Goal: Task Accomplishment & Management: Use online tool/utility

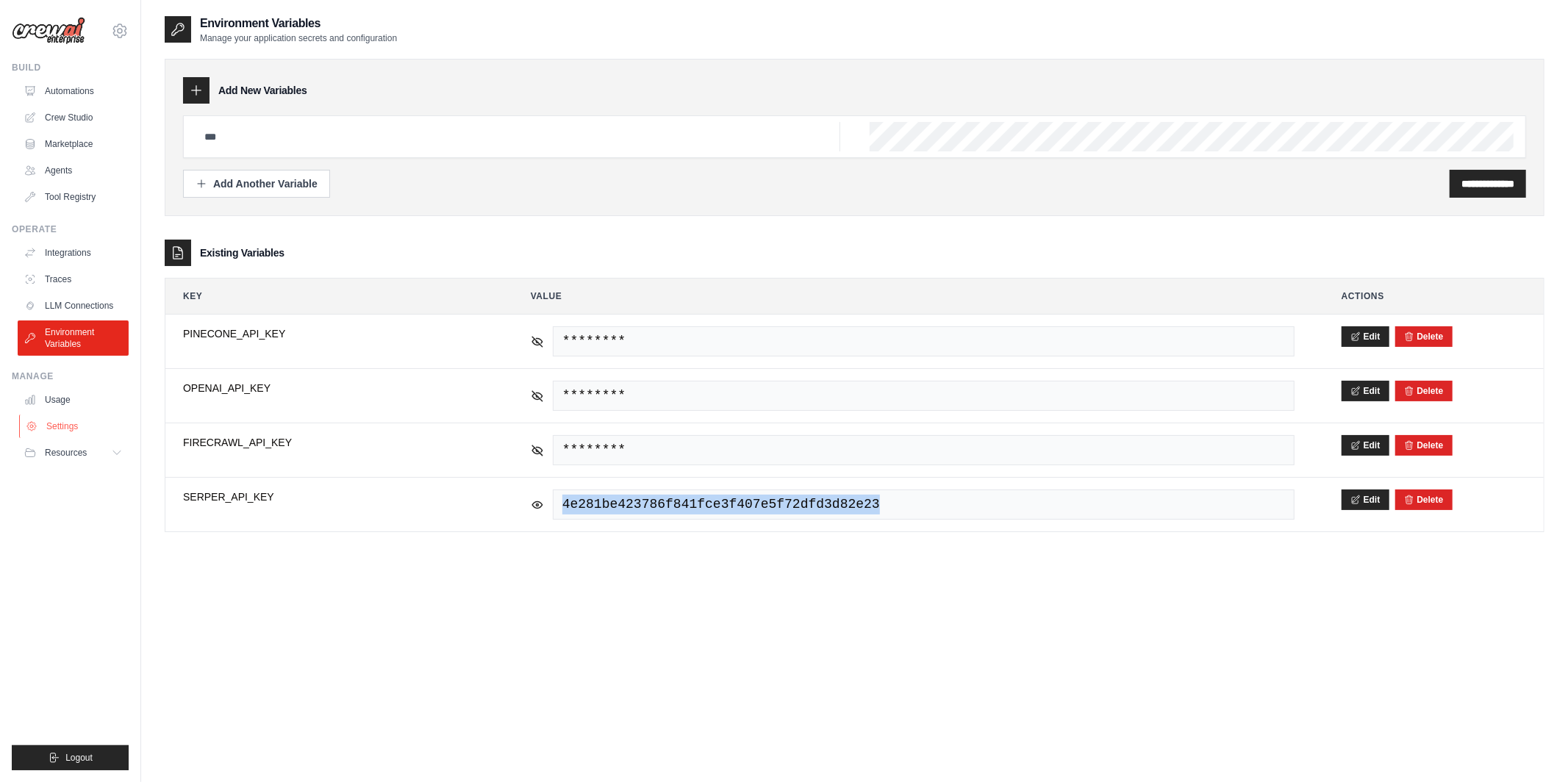
click at [86, 428] on link "Settings" at bounding box center [75, 427] width 111 height 24
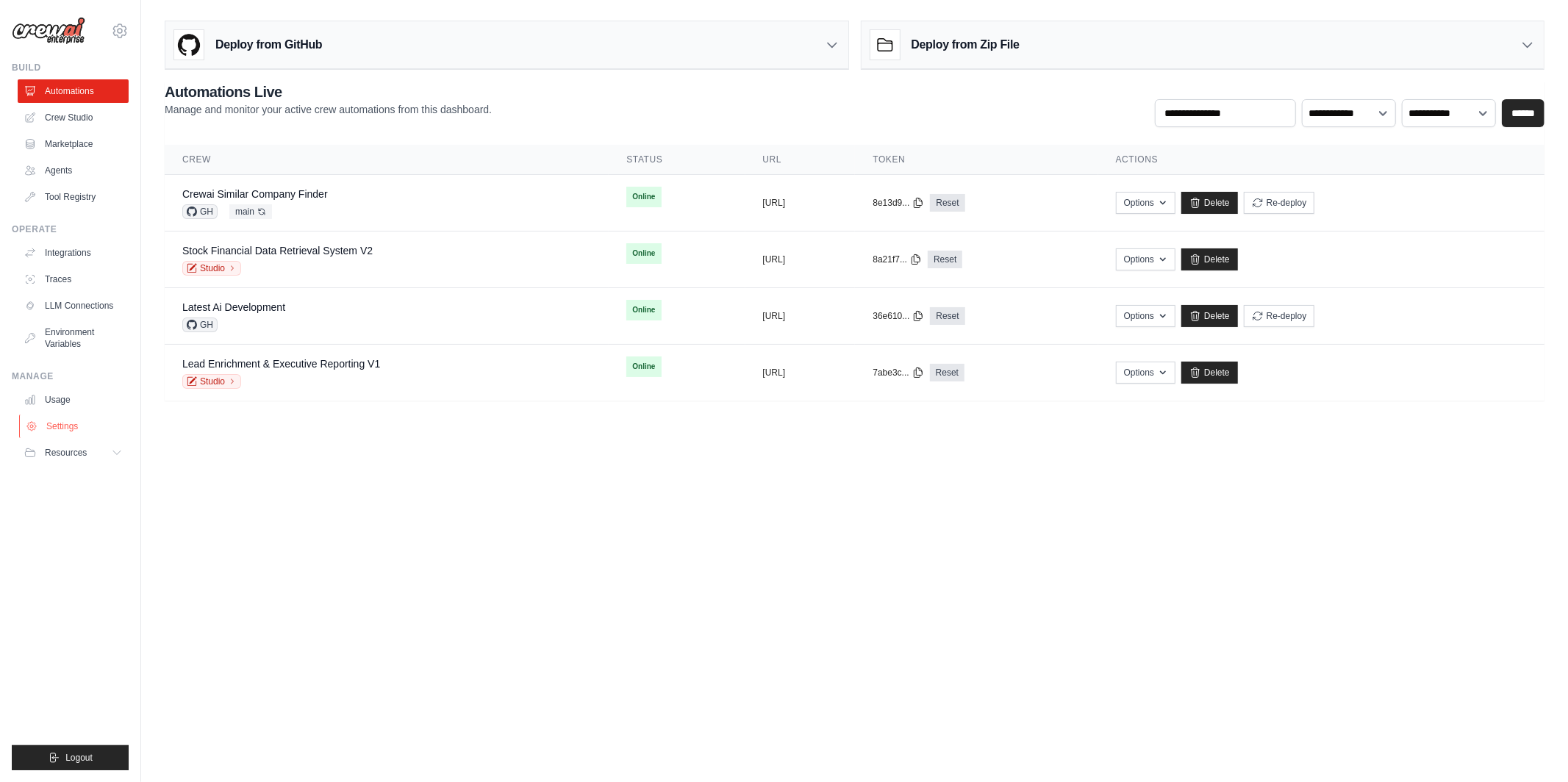
click at [58, 431] on link "Settings" at bounding box center [75, 427] width 111 height 24
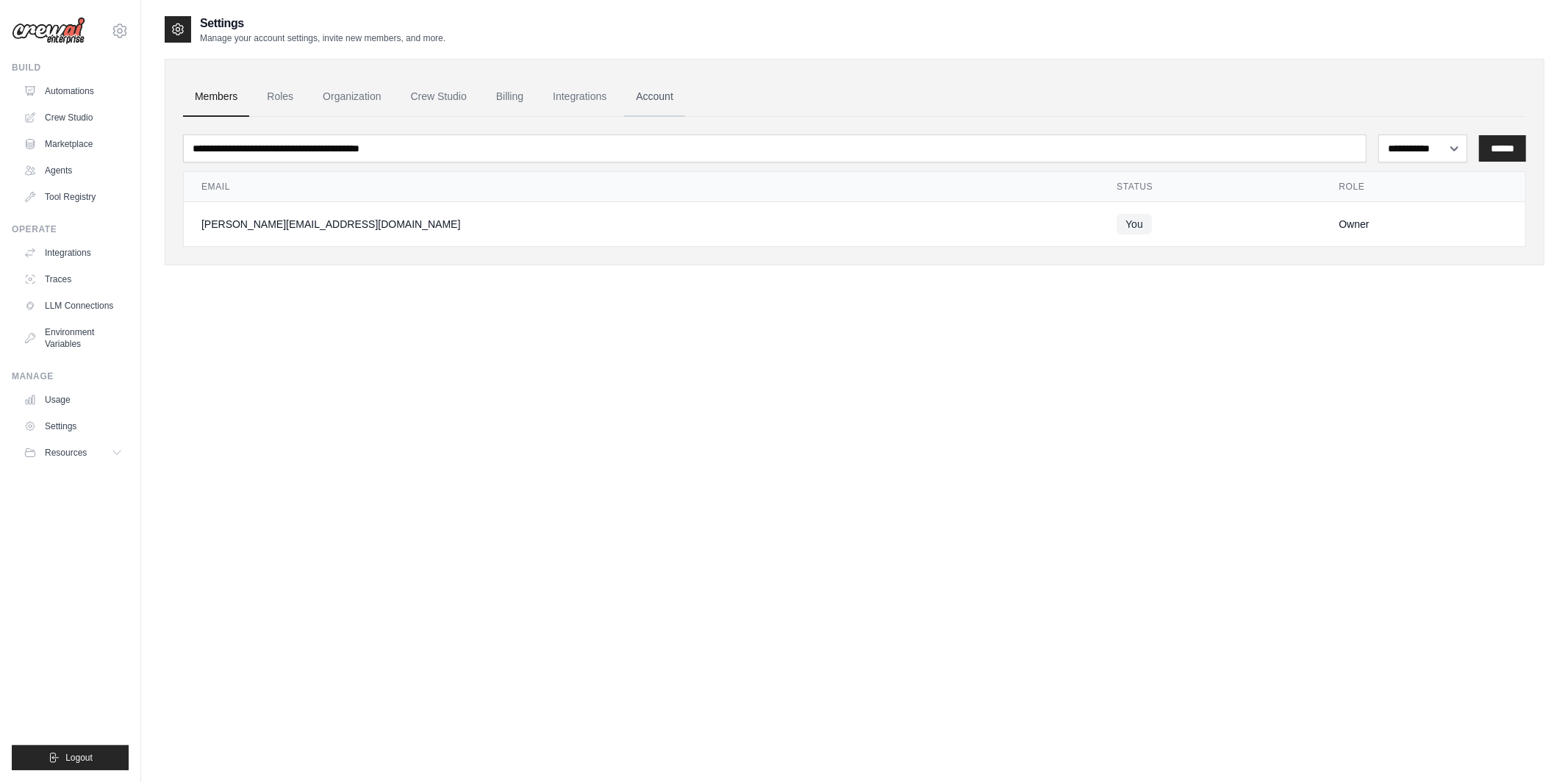
click at [646, 90] on link "Account" at bounding box center [654, 97] width 61 height 40
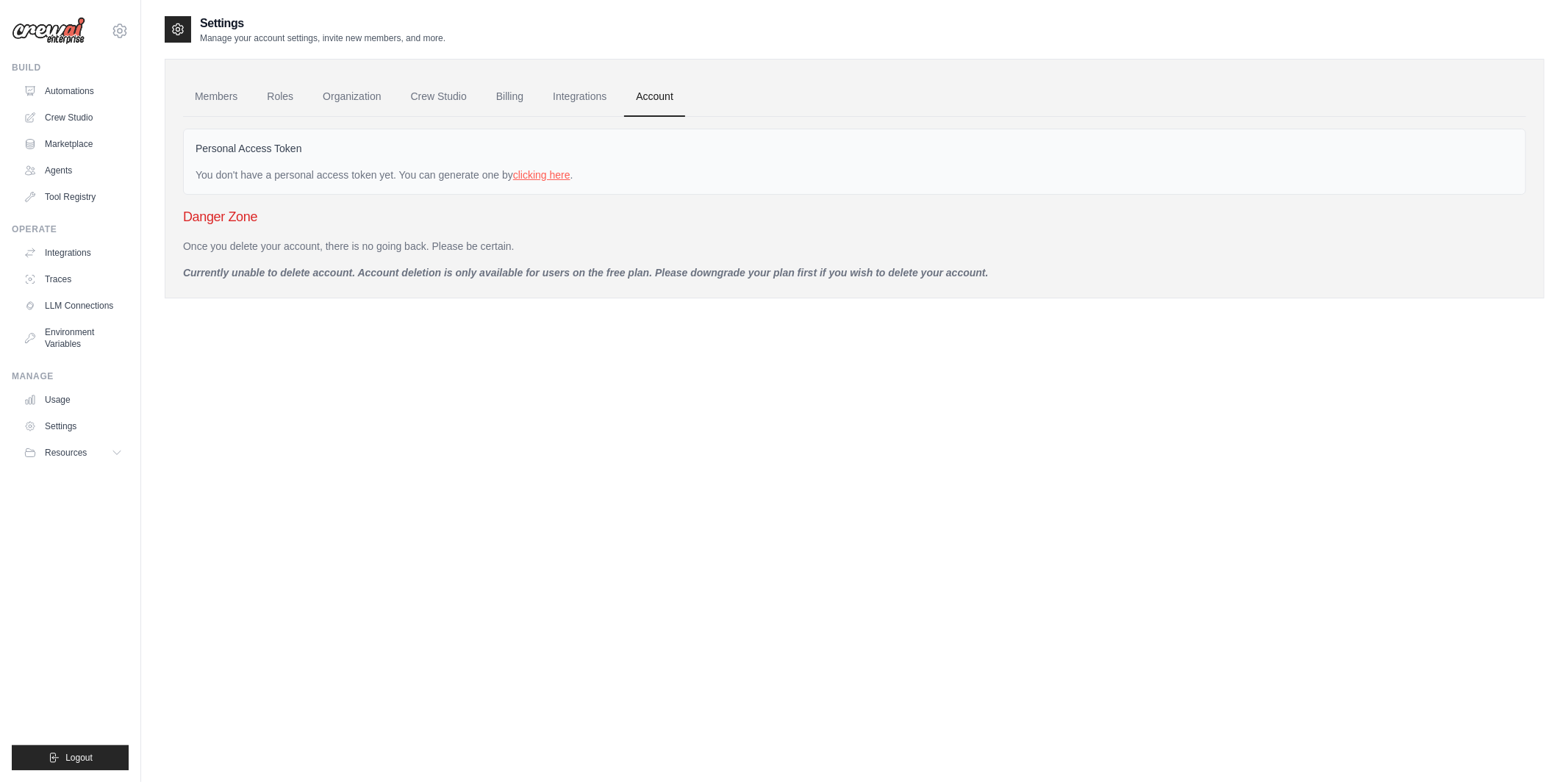
click at [530, 173] on link "clicking here" at bounding box center [542, 174] width 57 height 12
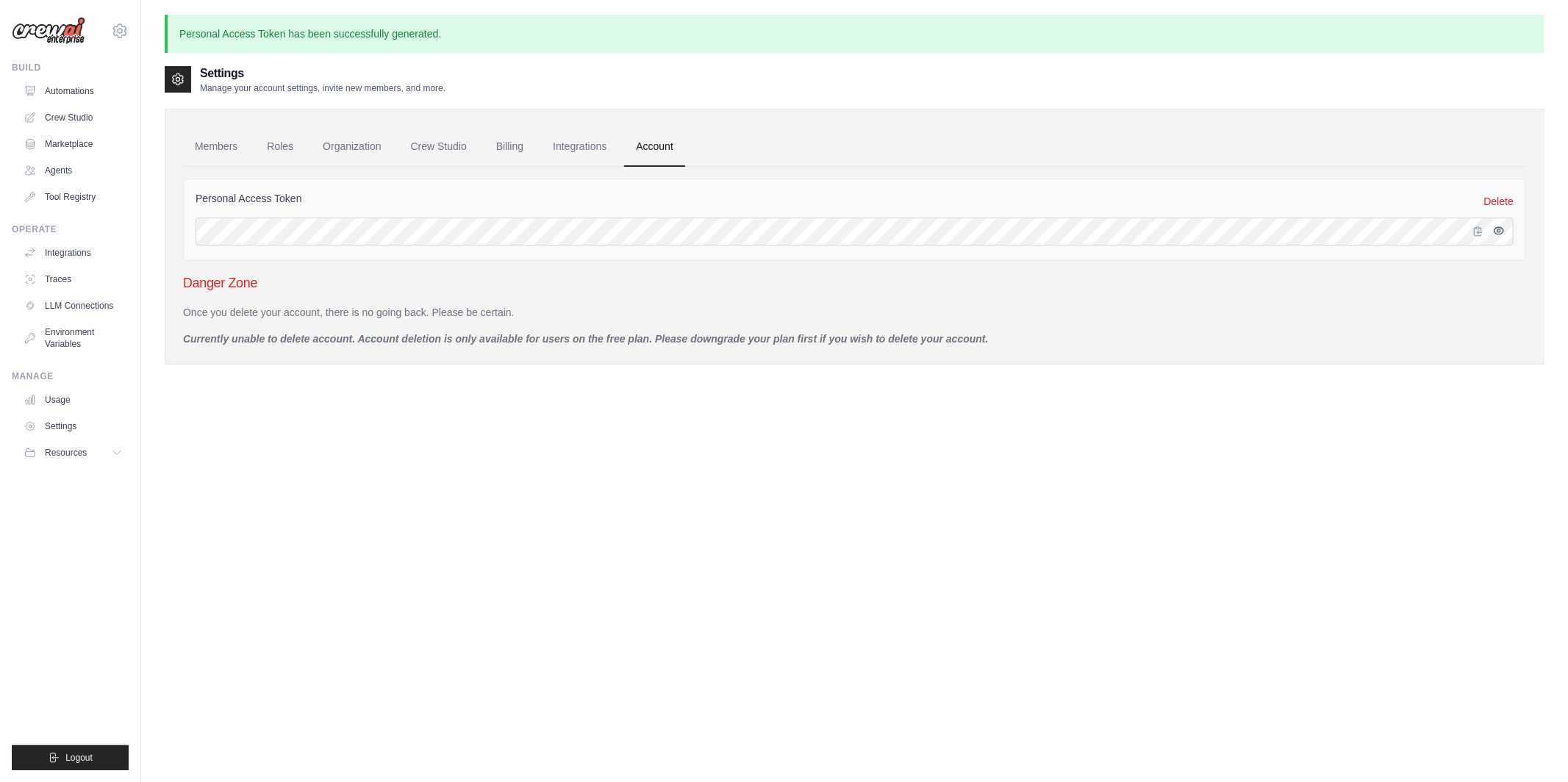
click at [1496, 231] on icon "button" at bounding box center [1498, 231] width 12 height 12
click at [1473, 229] on icon "button" at bounding box center [1478, 231] width 12 height 12
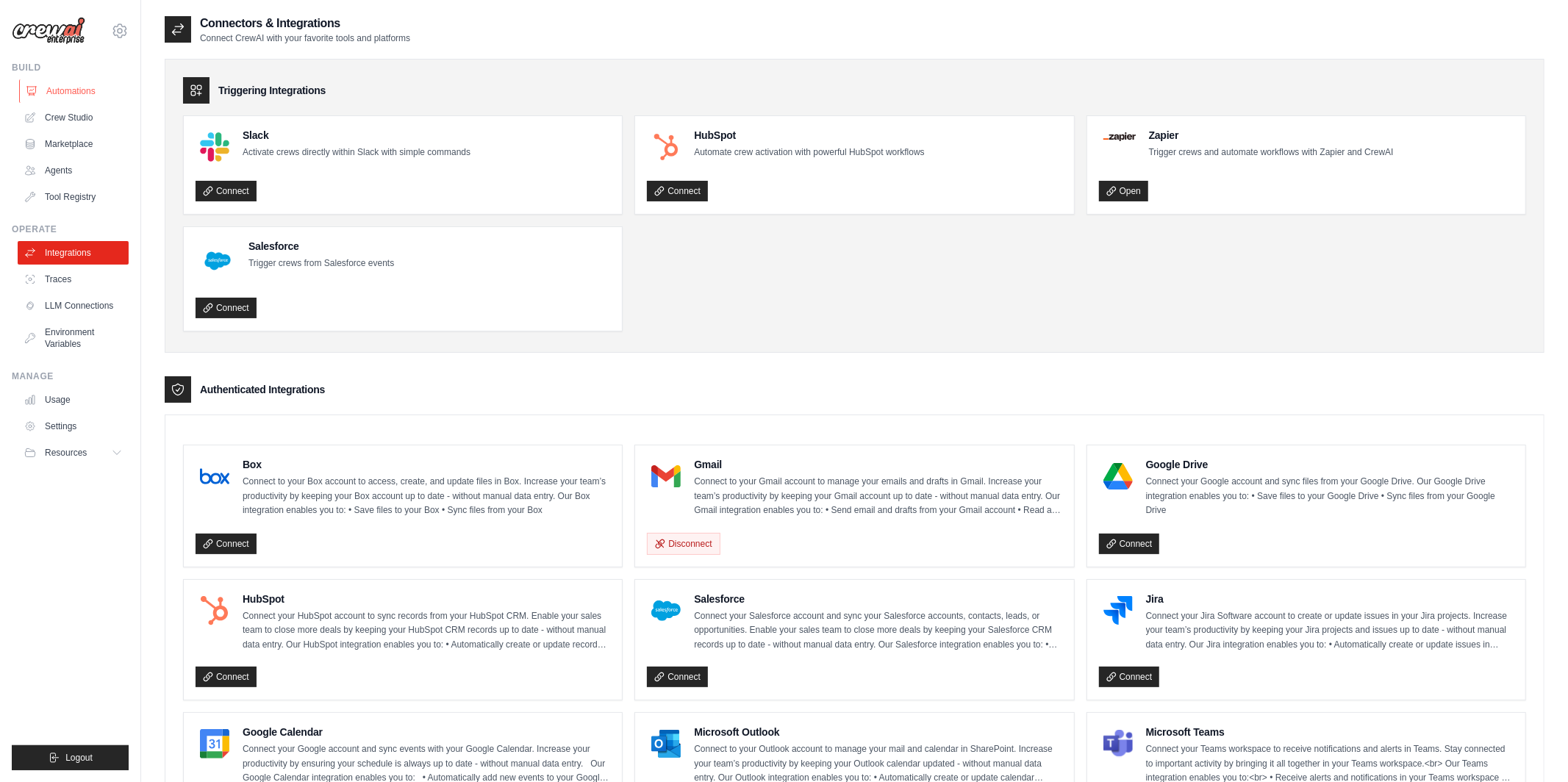
click at [87, 87] on link "Automations" at bounding box center [75, 91] width 111 height 24
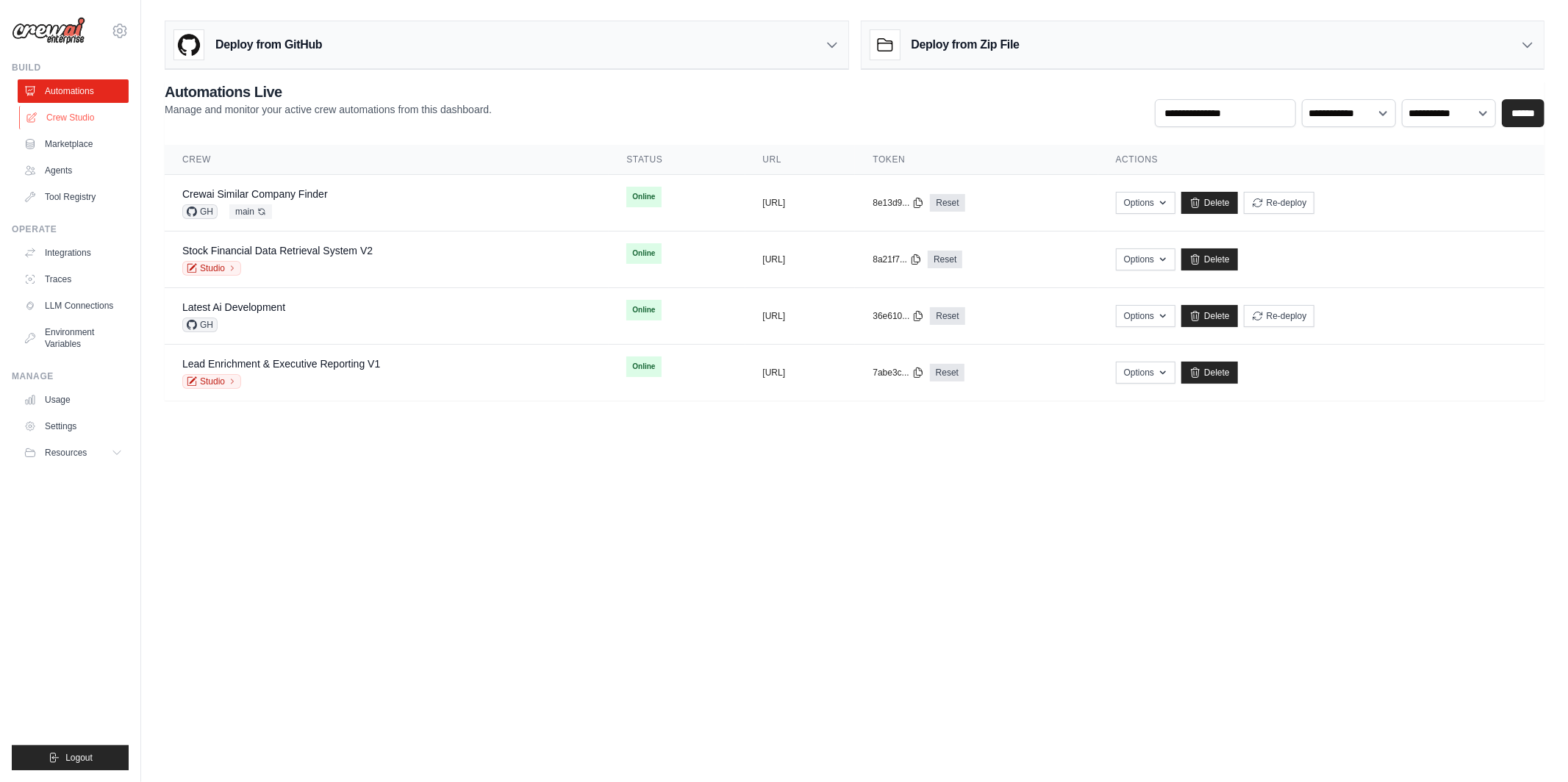
click at [77, 111] on link "Crew Studio" at bounding box center [75, 117] width 111 height 24
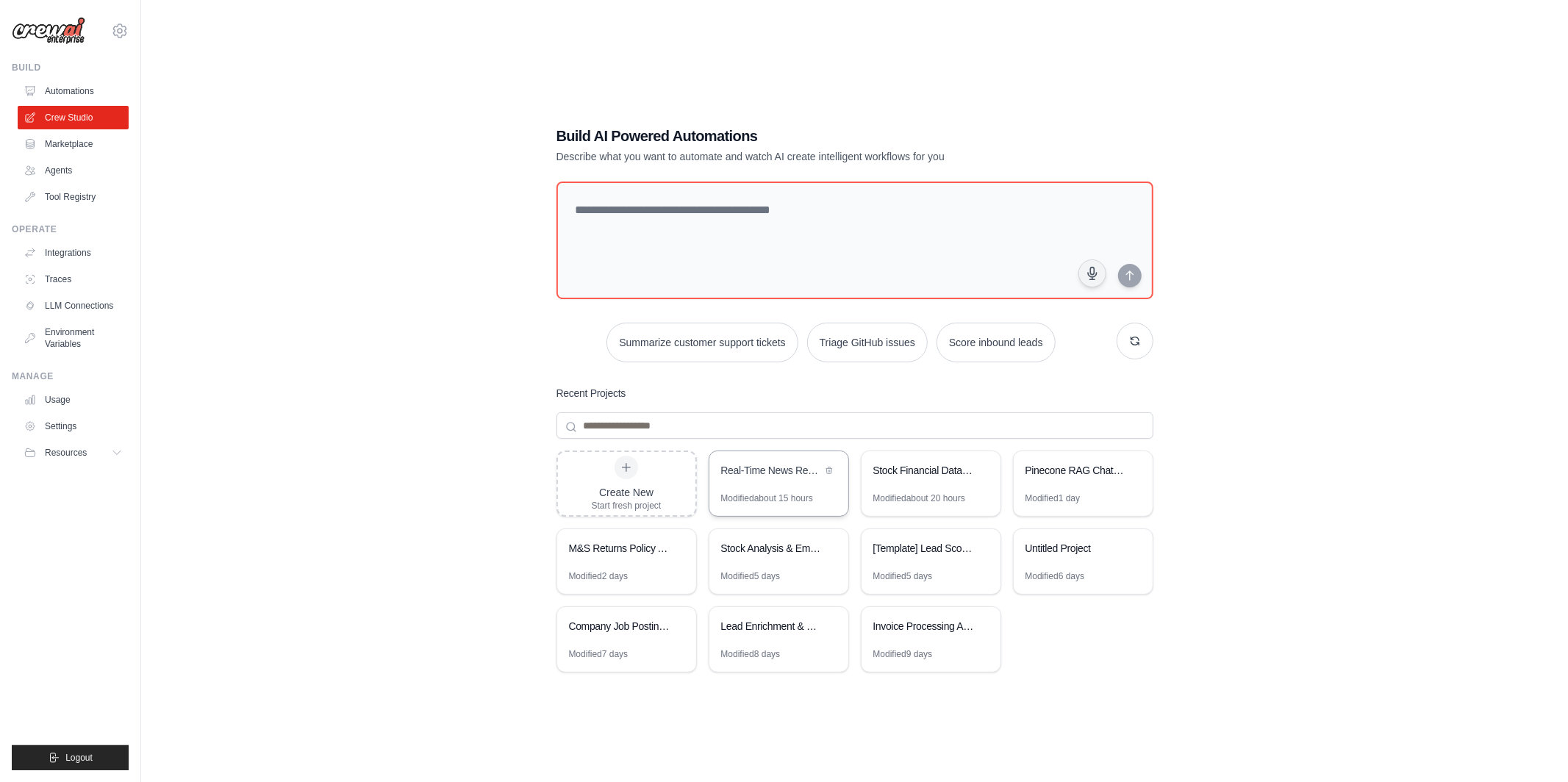
click at [773, 498] on div "Modified about 15 hours" at bounding box center [767, 498] width 92 height 12
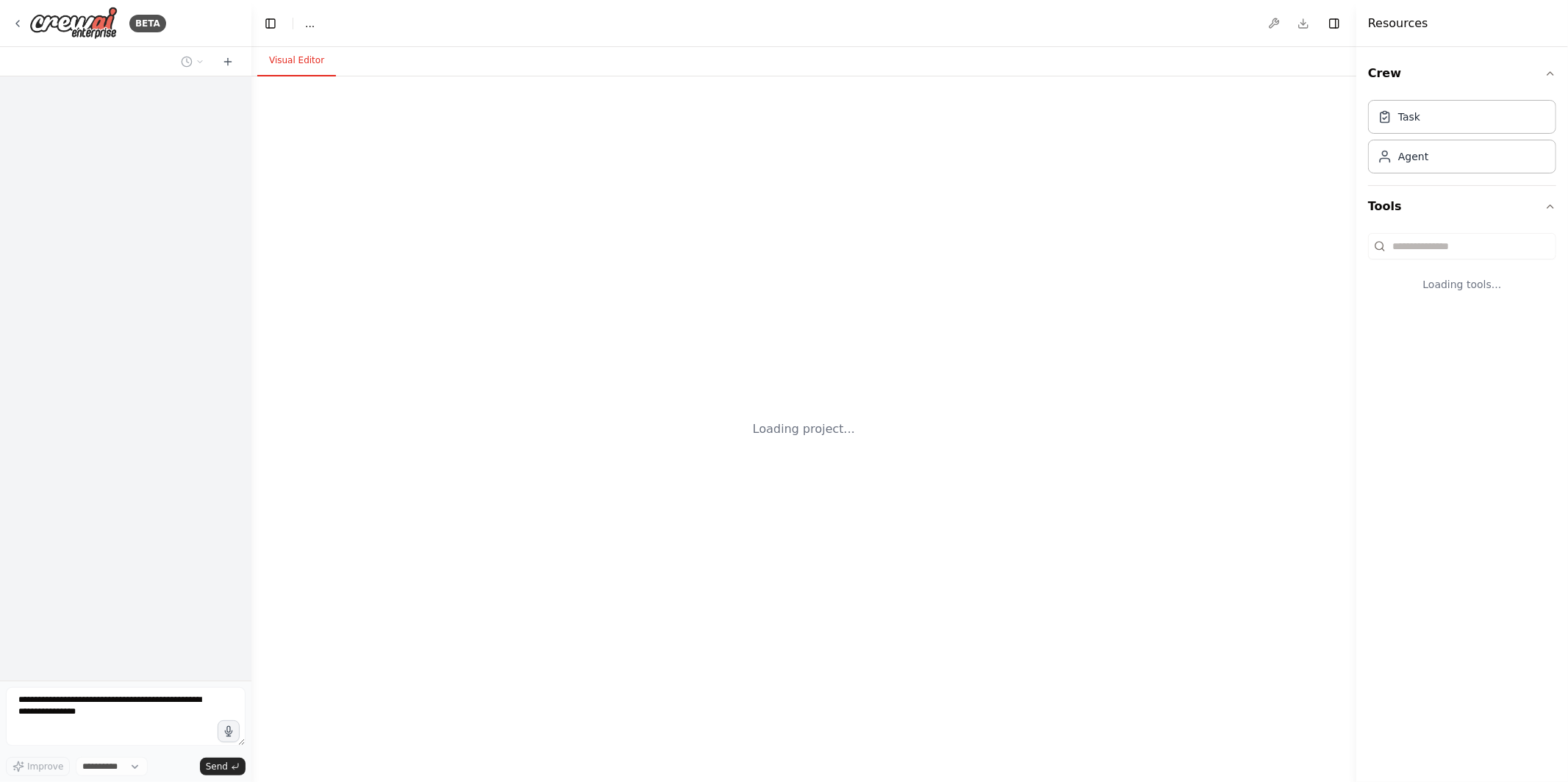
select select "****"
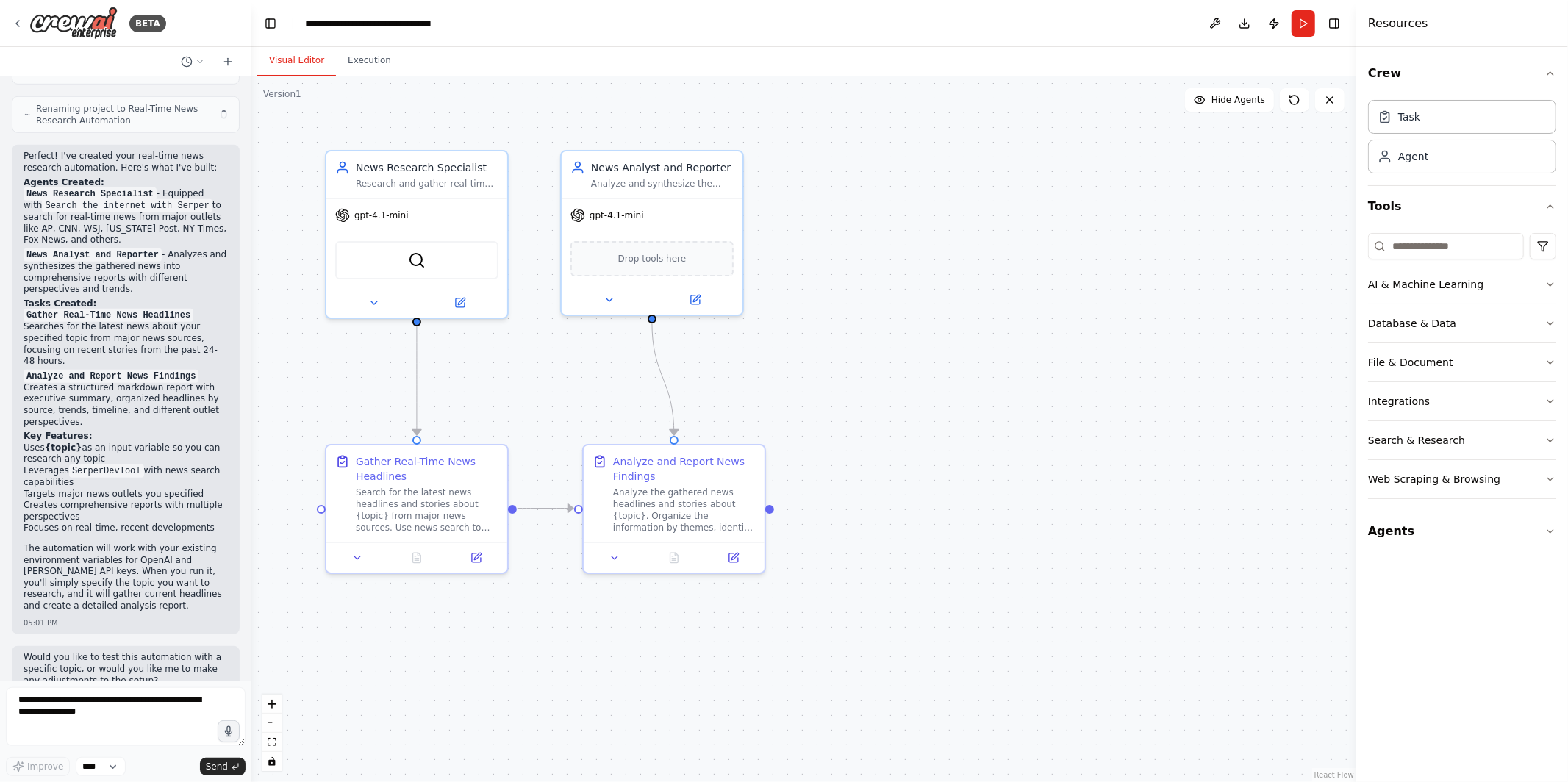
scroll to position [780, 0]
click at [89, 711] on textarea at bounding box center [125, 716] width 240 height 59
type textarea "**********"
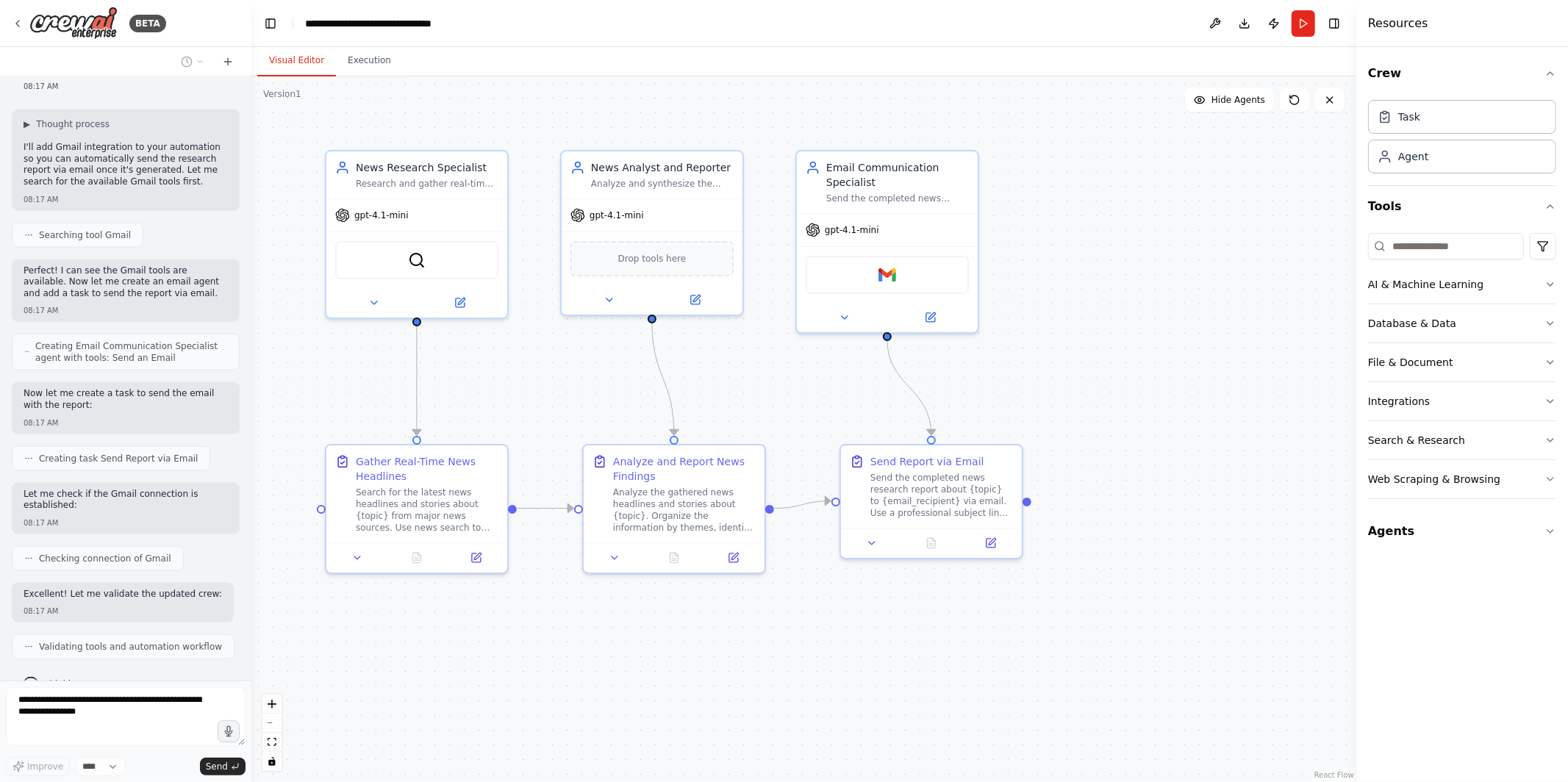
scroll to position [1478, 0]
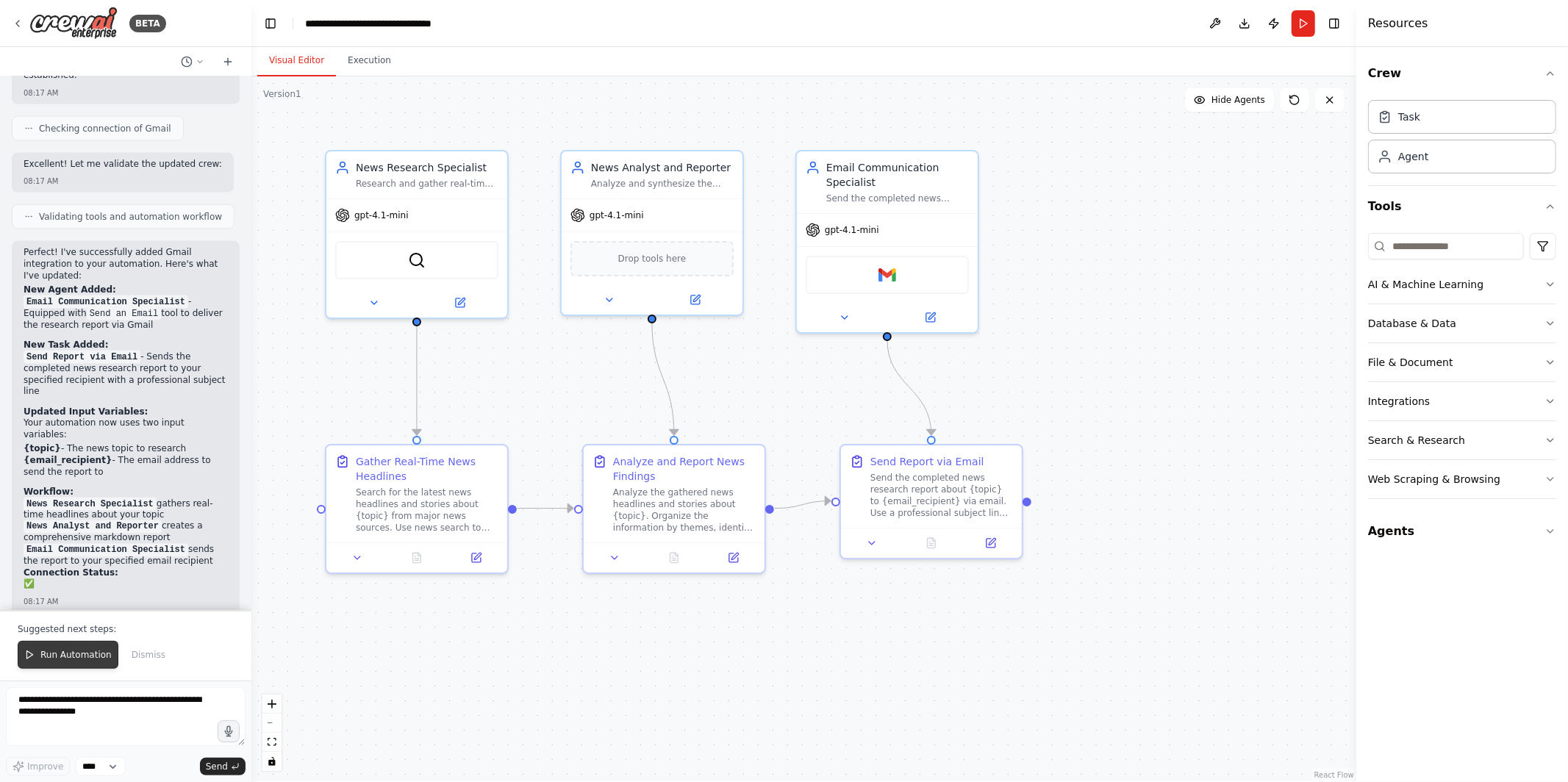
click at [90, 661] on button "Run Automation" at bounding box center [67, 654] width 101 height 28
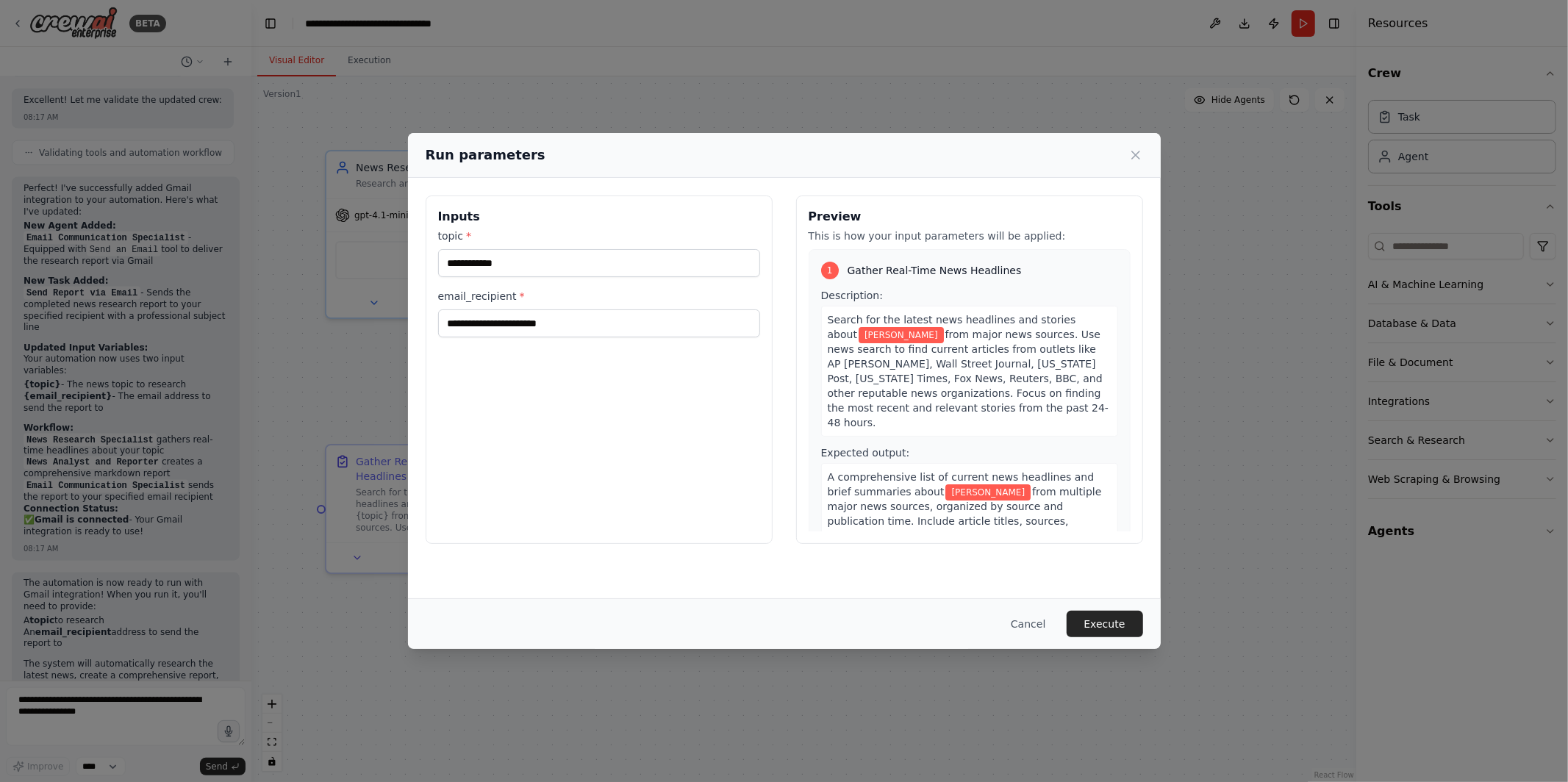
scroll to position [1995, 0]
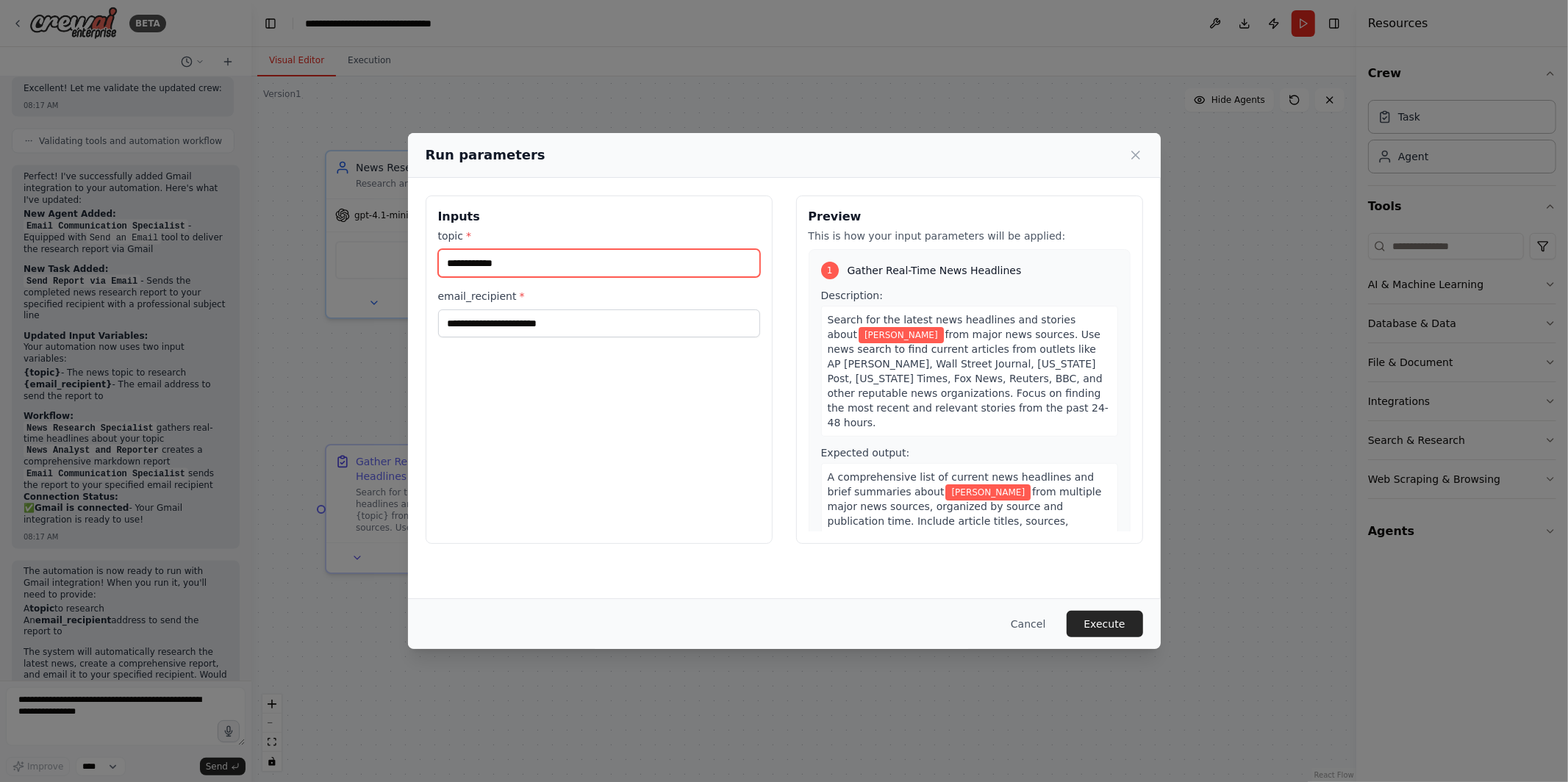
click at [531, 256] on input "**********" at bounding box center [599, 263] width 322 height 28
type input "**********"
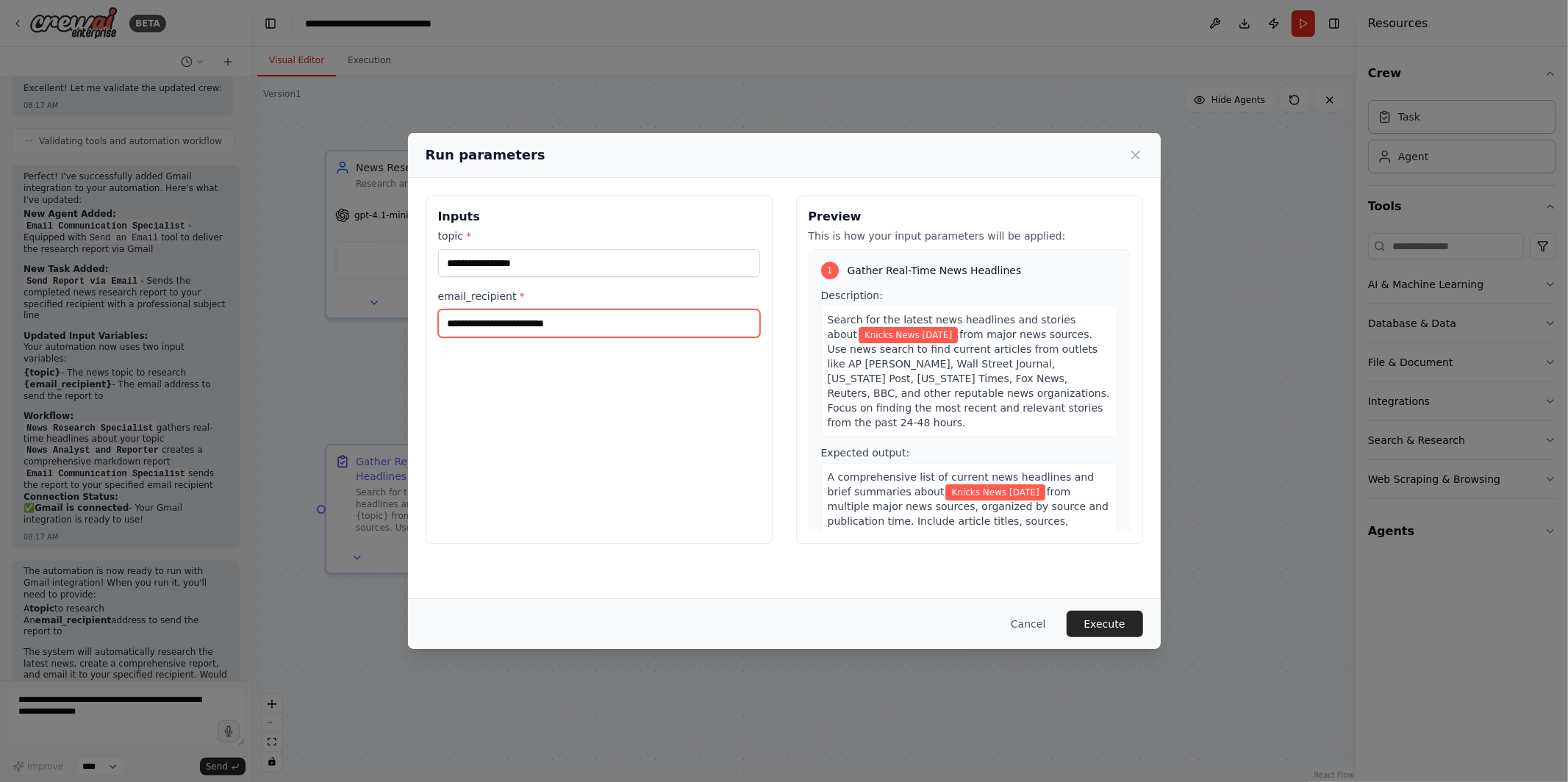
type input "**********"
click at [1112, 620] on button "Execute" at bounding box center [1105, 623] width 76 height 26
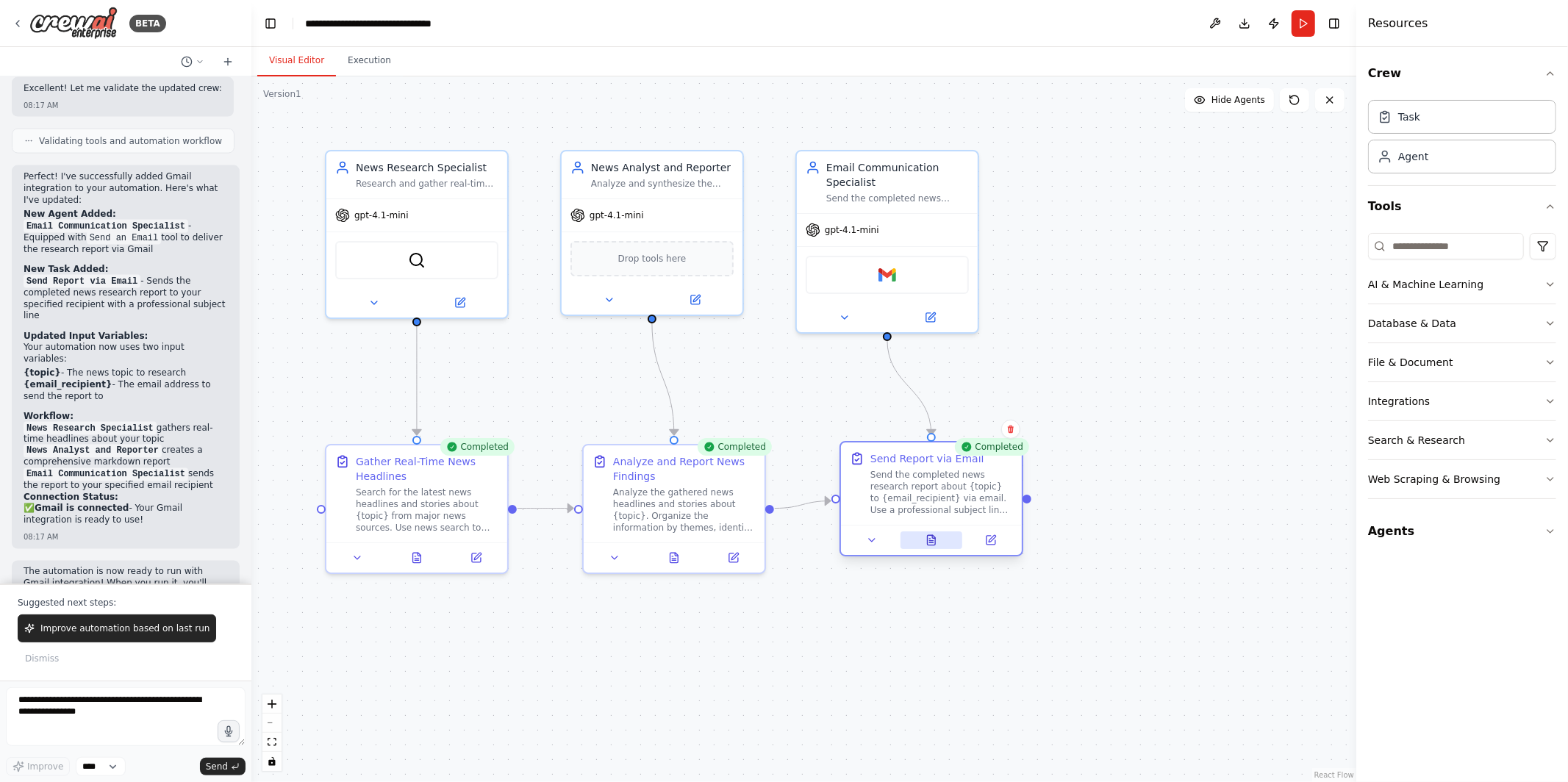
click at [938, 542] on button at bounding box center [931, 540] width 63 height 17
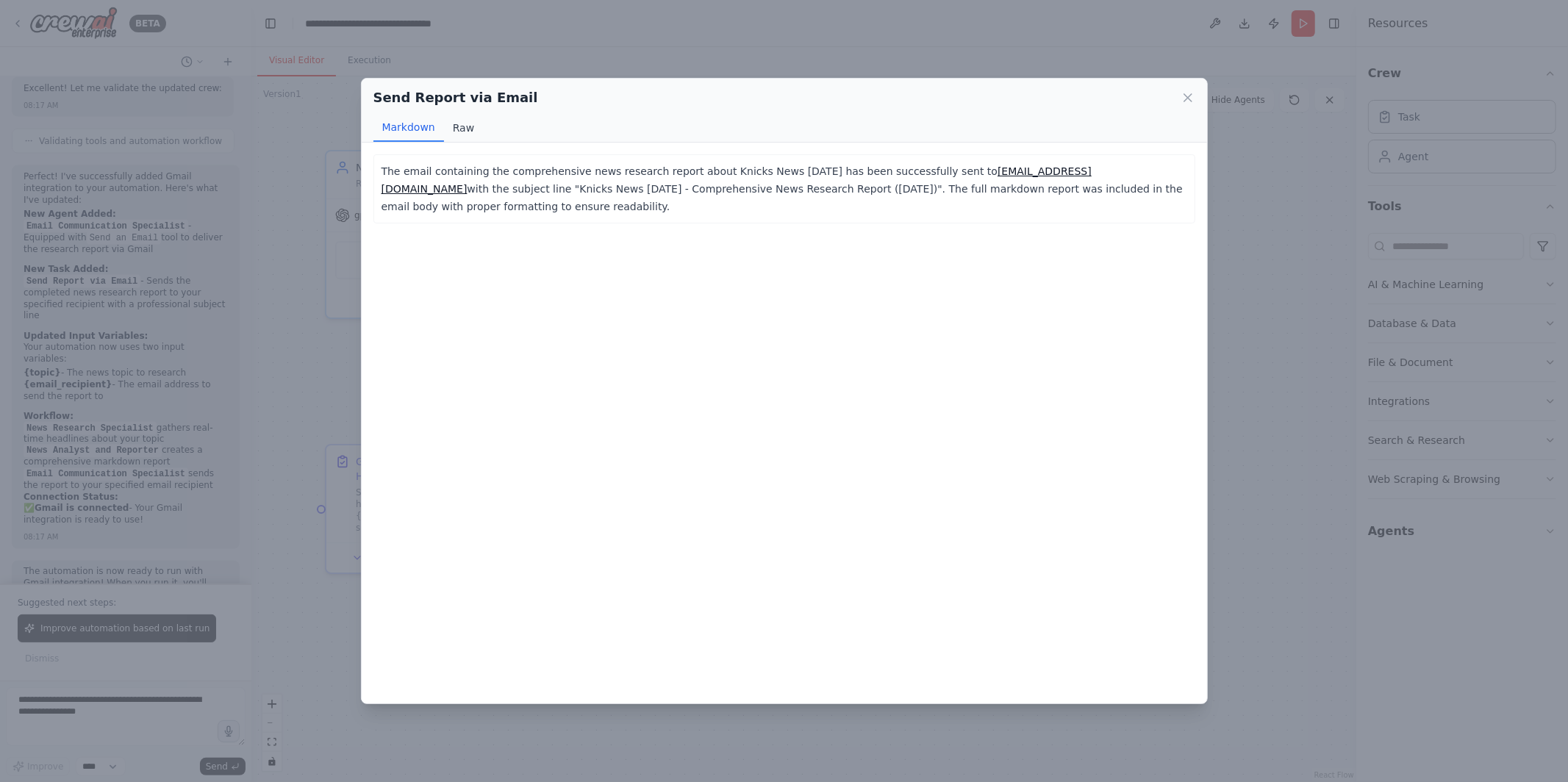
click at [459, 124] on button "Raw" at bounding box center [463, 128] width 39 height 28
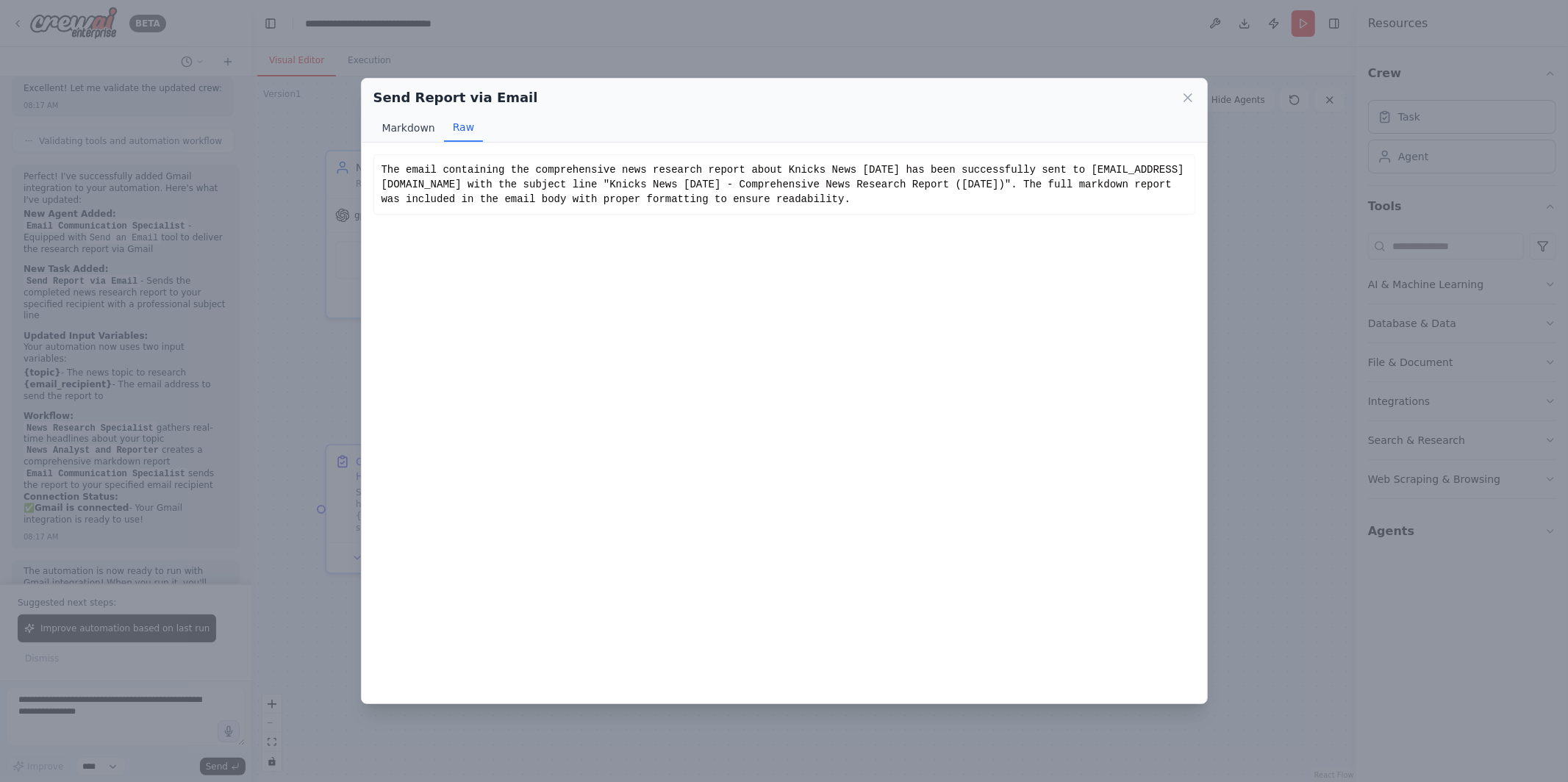
click at [401, 129] on button "Markdown" at bounding box center [408, 128] width 71 height 28
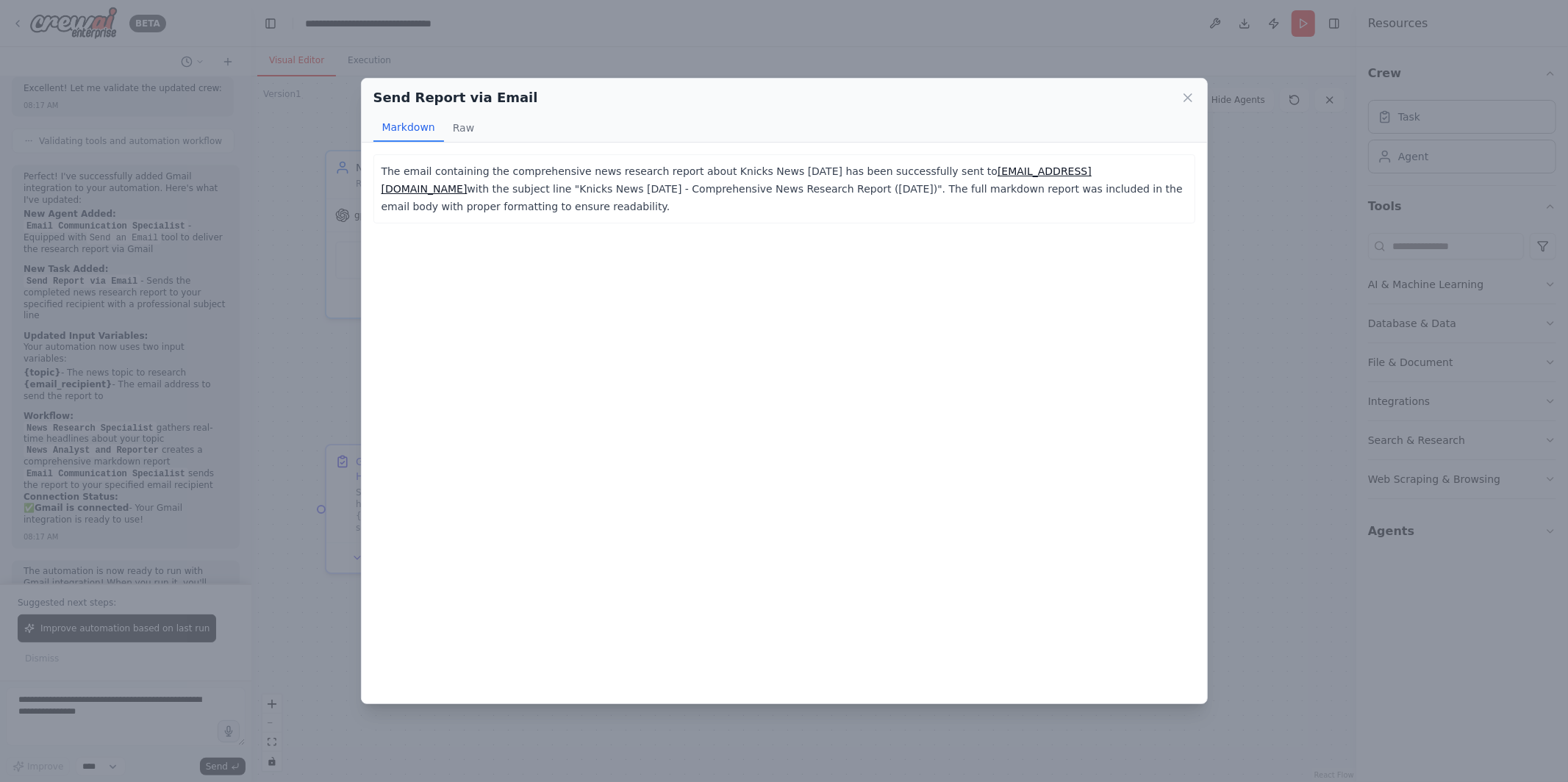
click at [317, 346] on div "Send Report via Email Markdown Raw The email containing the comprehensive news …" at bounding box center [784, 391] width 1568 height 782
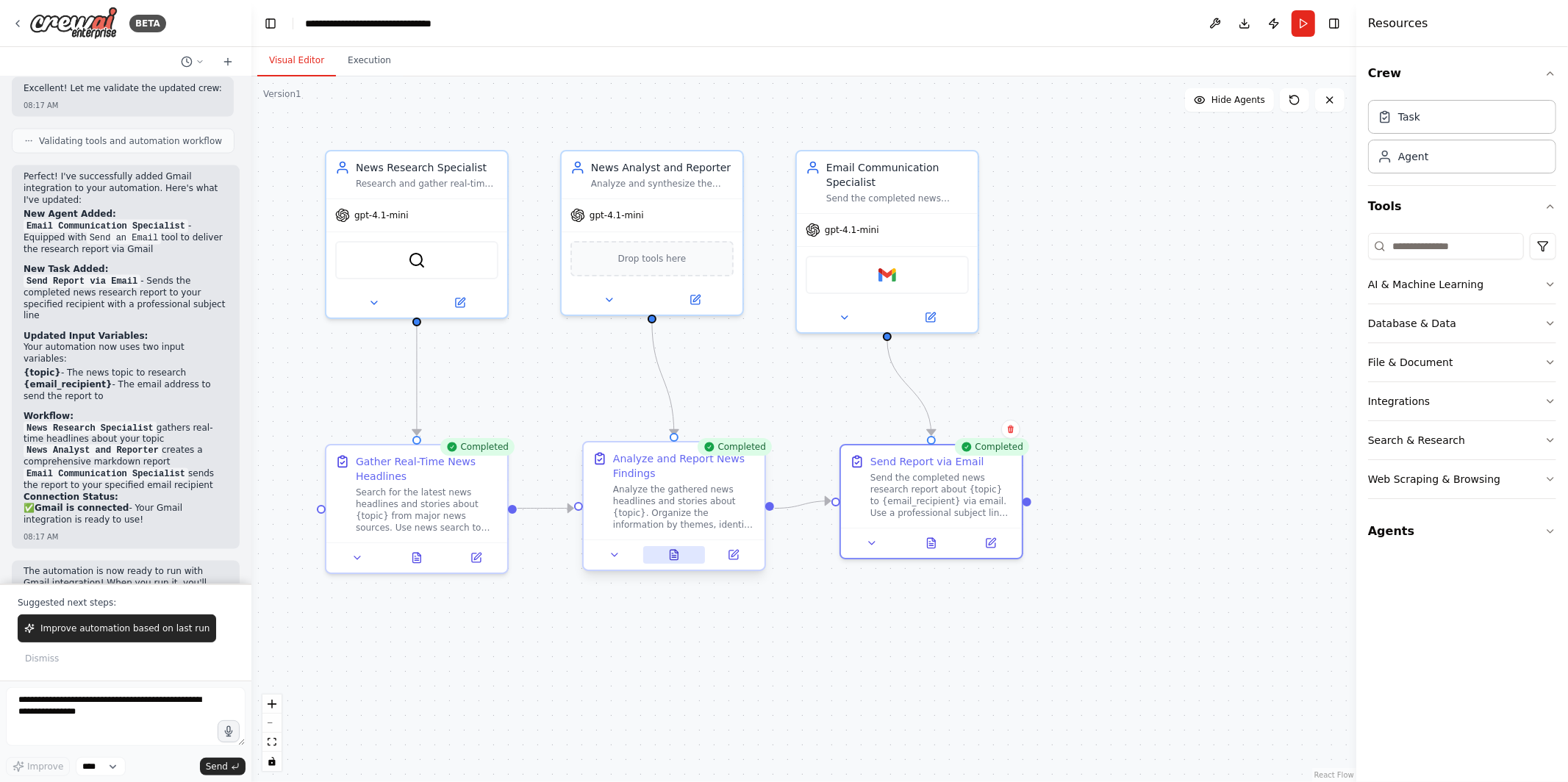
click at [677, 555] on icon at bounding box center [673, 554] width 12 height 12
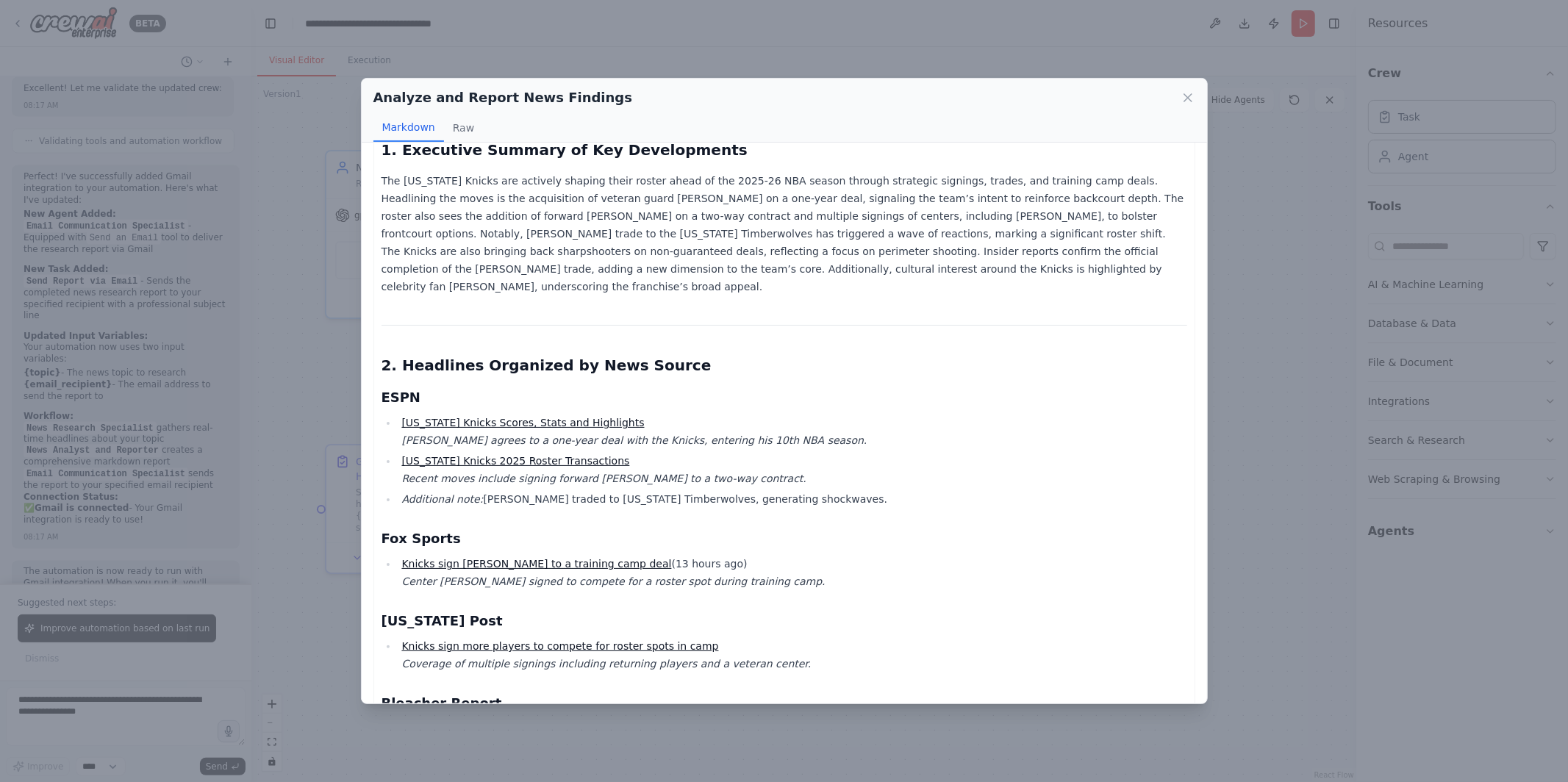
scroll to position [233, 0]
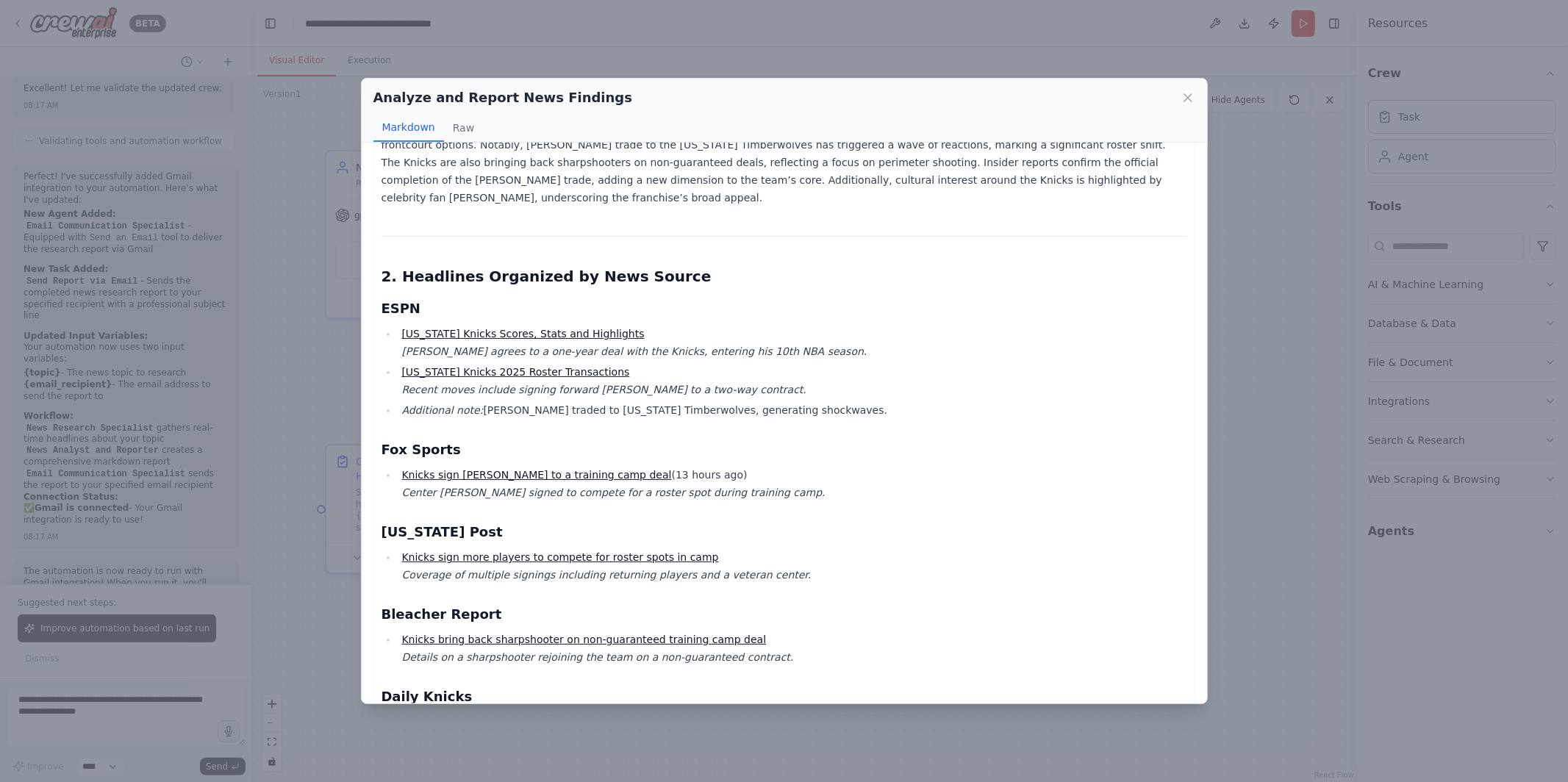
click at [1288, 376] on div "Analyze and Report News Findings Markdown Raw Knicks News Today – Comprehensive…" at bounding box center [784, 391] width 1568 height 782
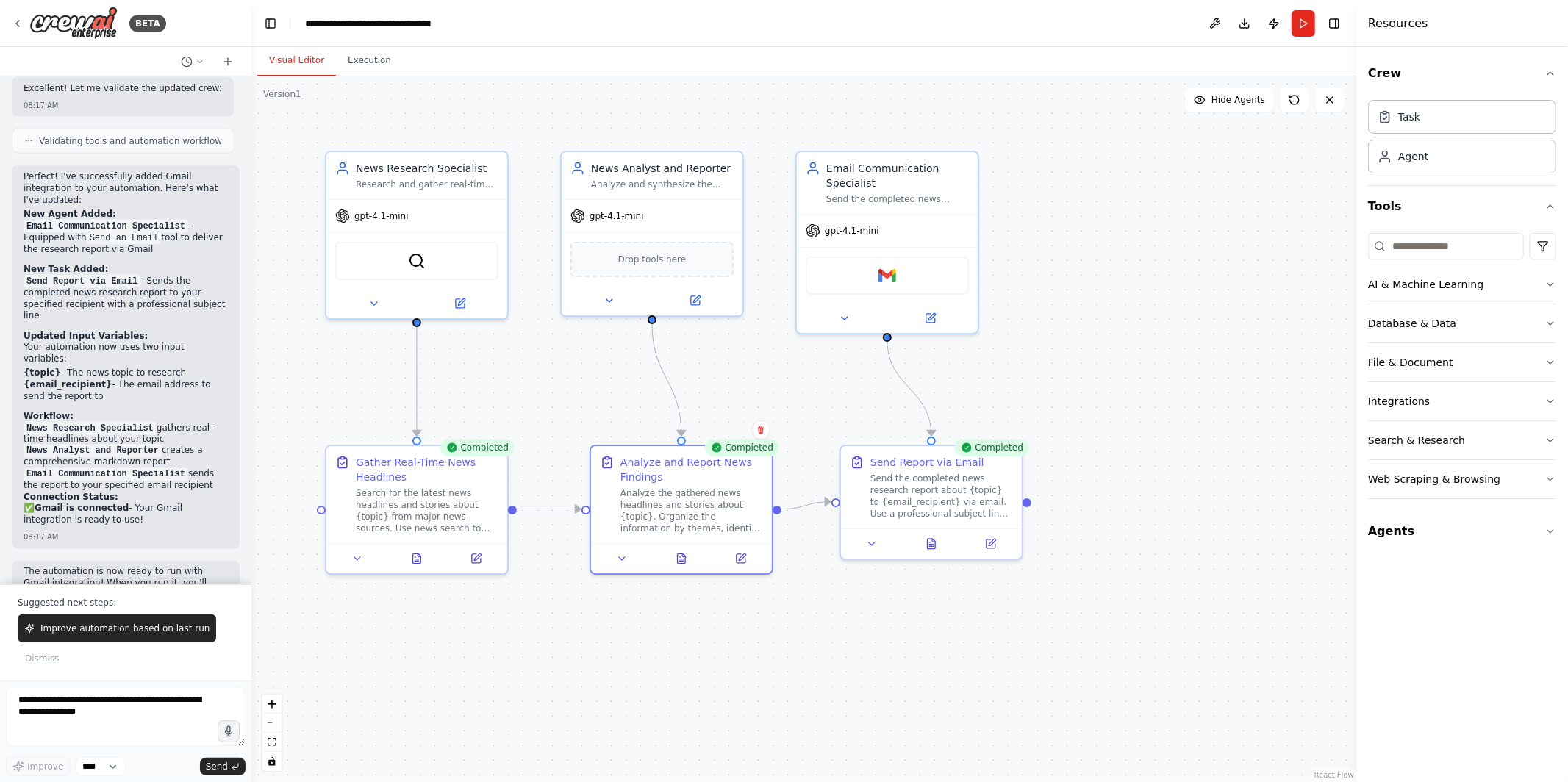
click at [1144, 305] on div ".deletable-edge-delete-btn { width: 20px; height: 20px; border: 0px solid #ffff…" at bounding box center [803, 429] width 1105 height 706
click at [1245, 26] on button "Download" at bounding box center [1244, 23] width 24 height 26
click at [336, 368] on div ".deletable-edge-delete-btn { width: 20px; height: 20px; border: 0px solid #ffff…" at bounding box center [803, 429] width 1105 height 706
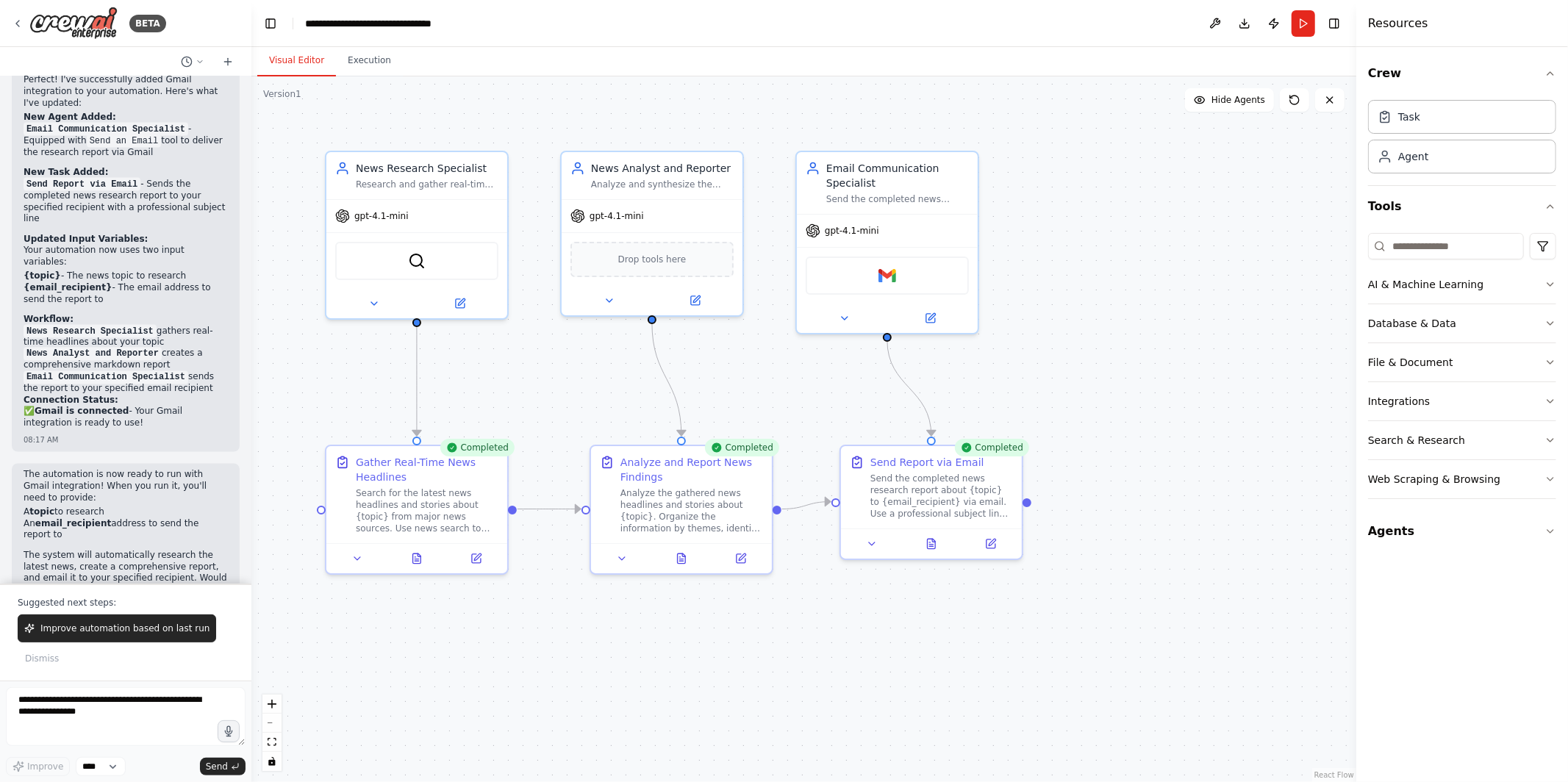
scroll to position [1309, 0]
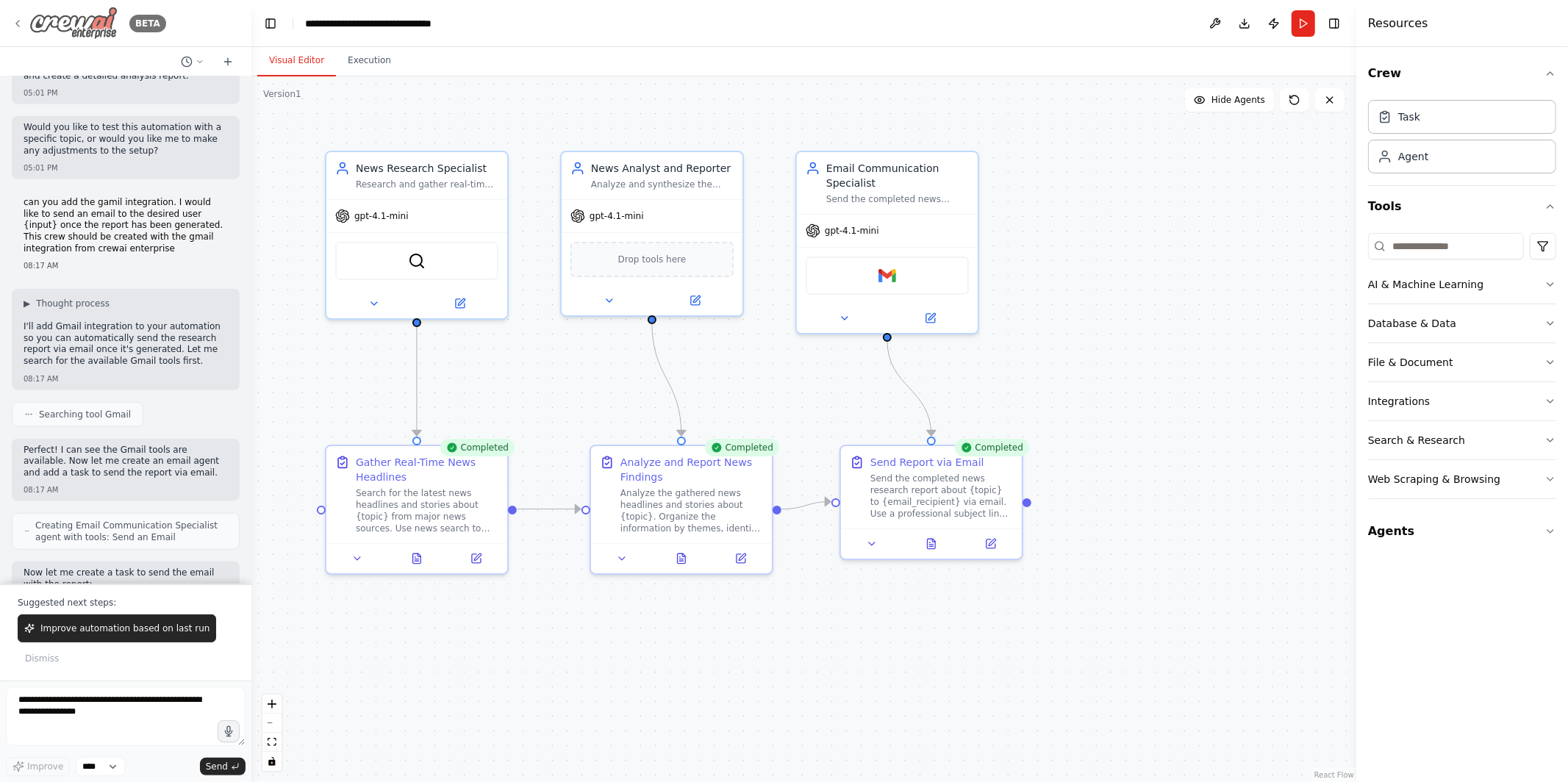
click at [17, 24] on icon at bounding box center [17, 23] width 12 height 12
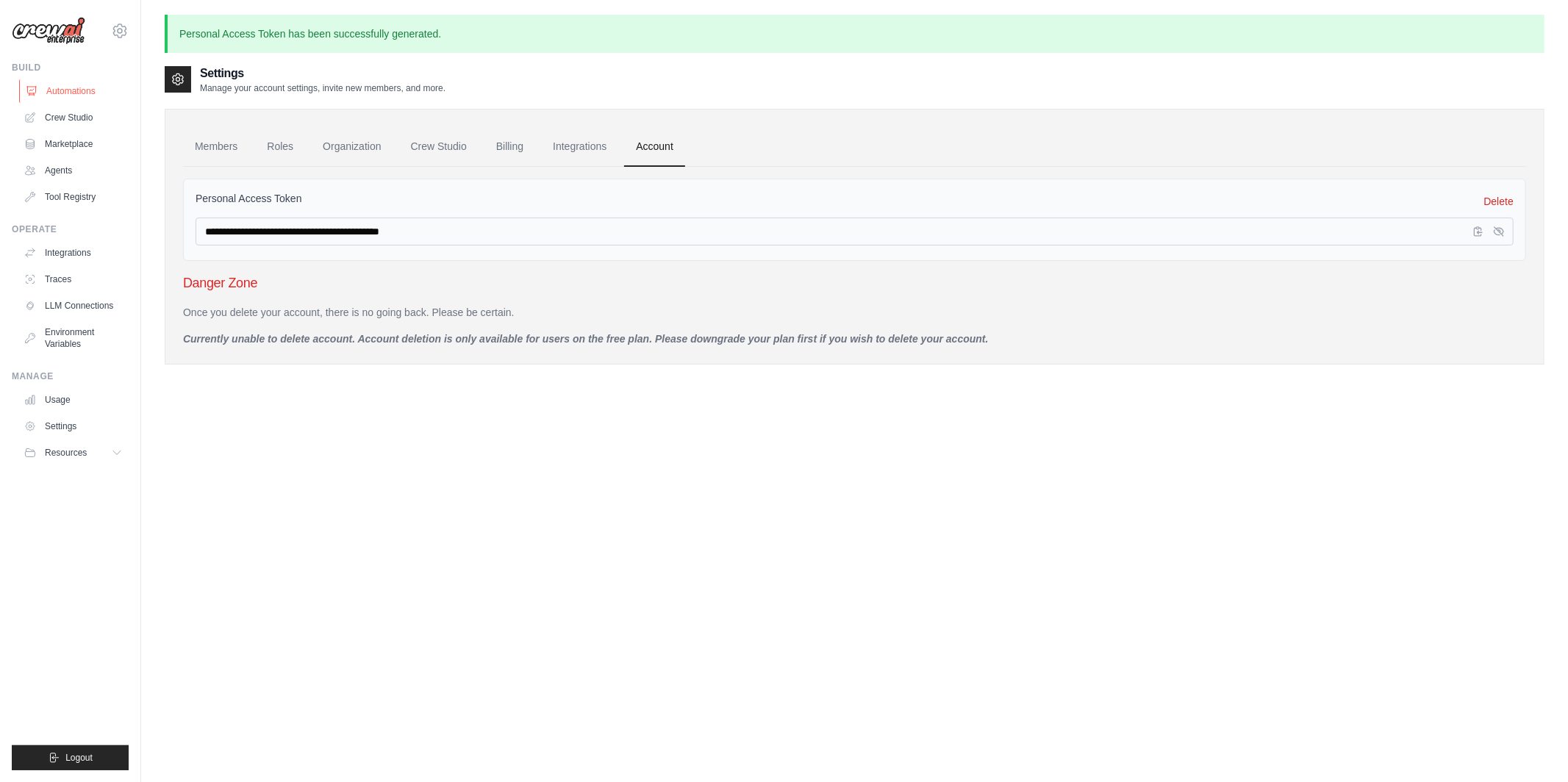
click at [94, 86] on link "Automations" at bounding box center [75, 91] width 111 height 24
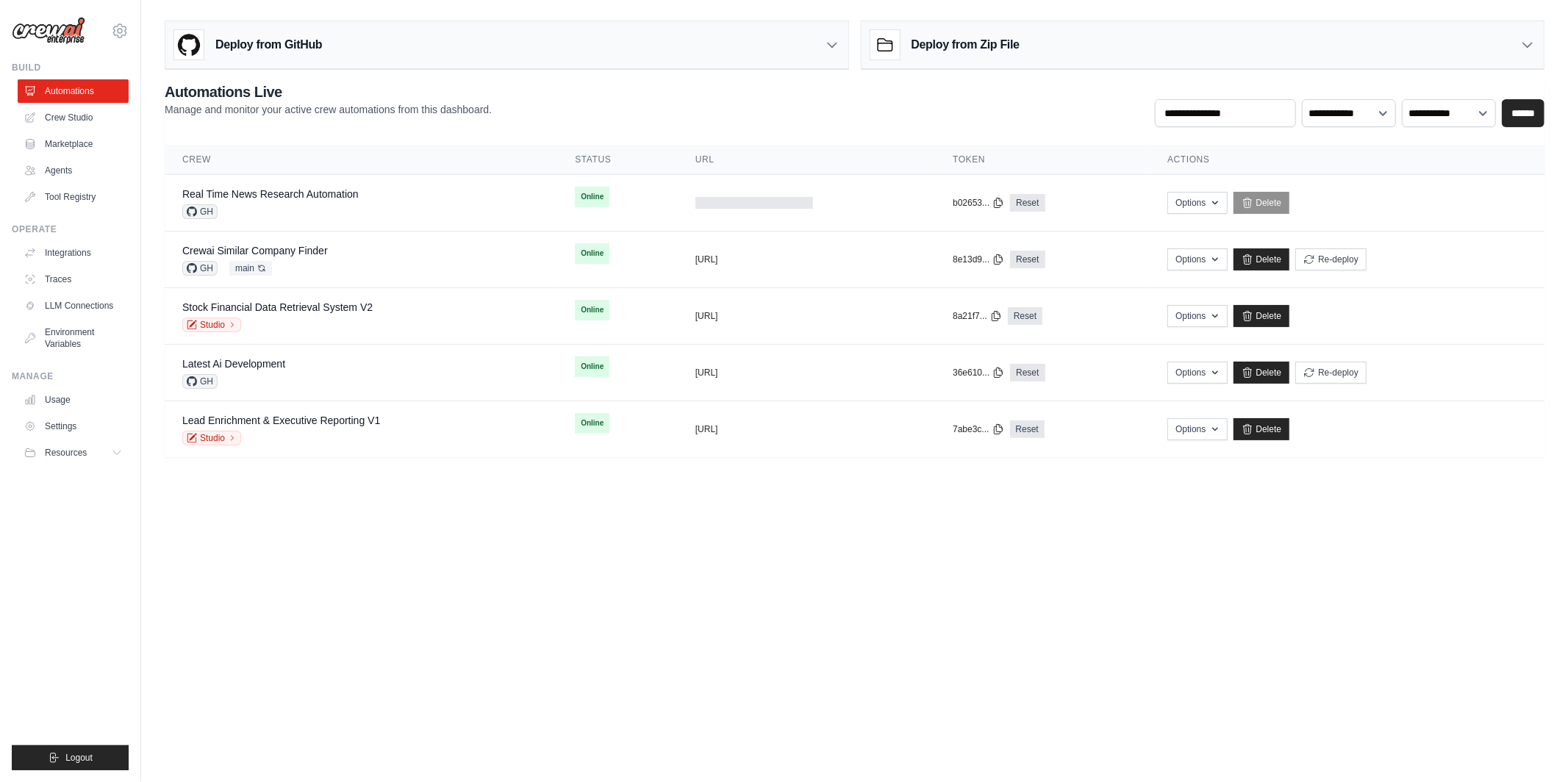
click at [843, 132] on div "**********" at bounding box center [854, 270] width 1379 height 376
click at [772, 205] on div at bounding box center [754, 202] width 117 height 12
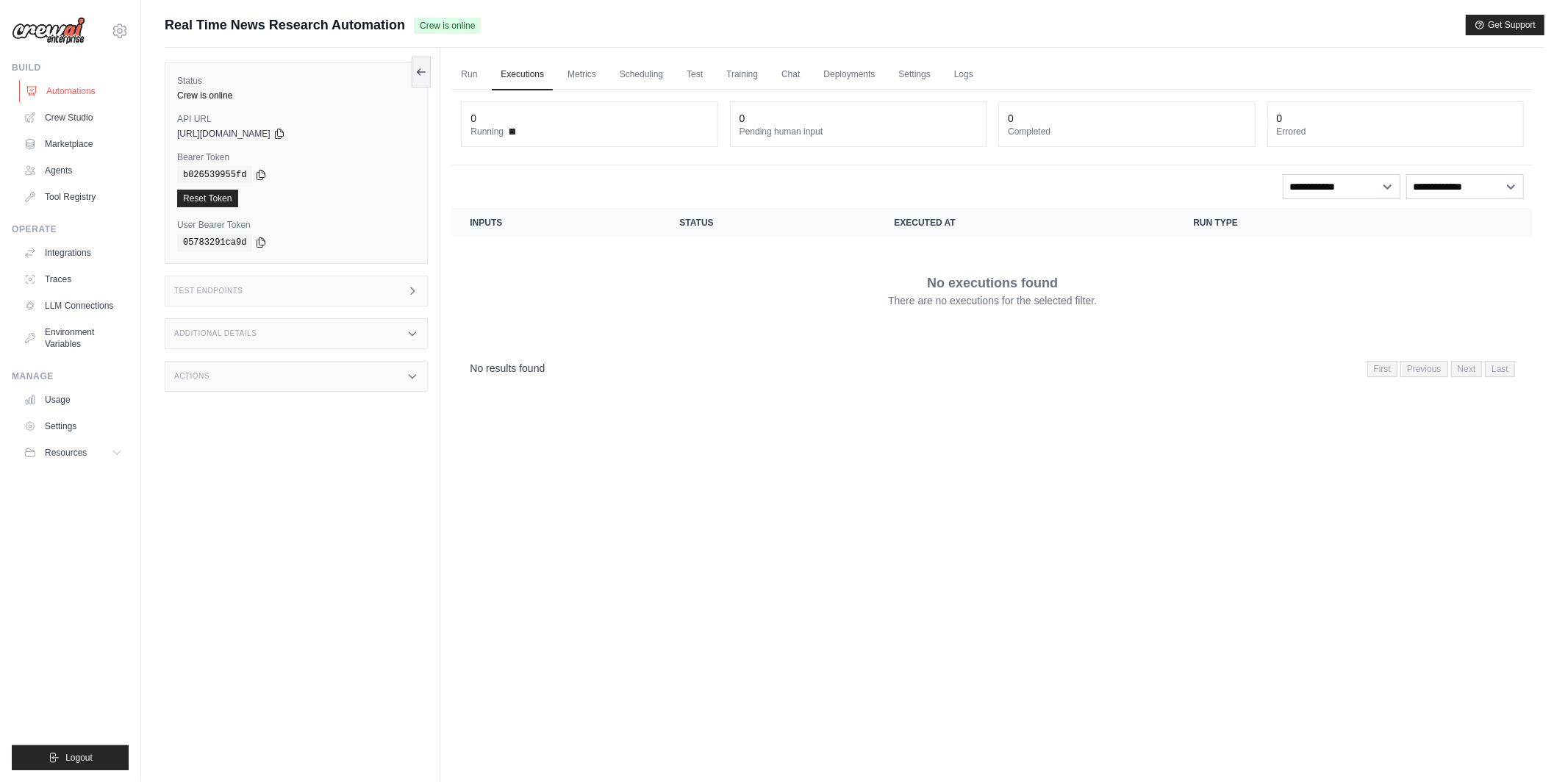
click at [83, 94] on link "Automations" at bounding box center [75, 91] width 111 height 24
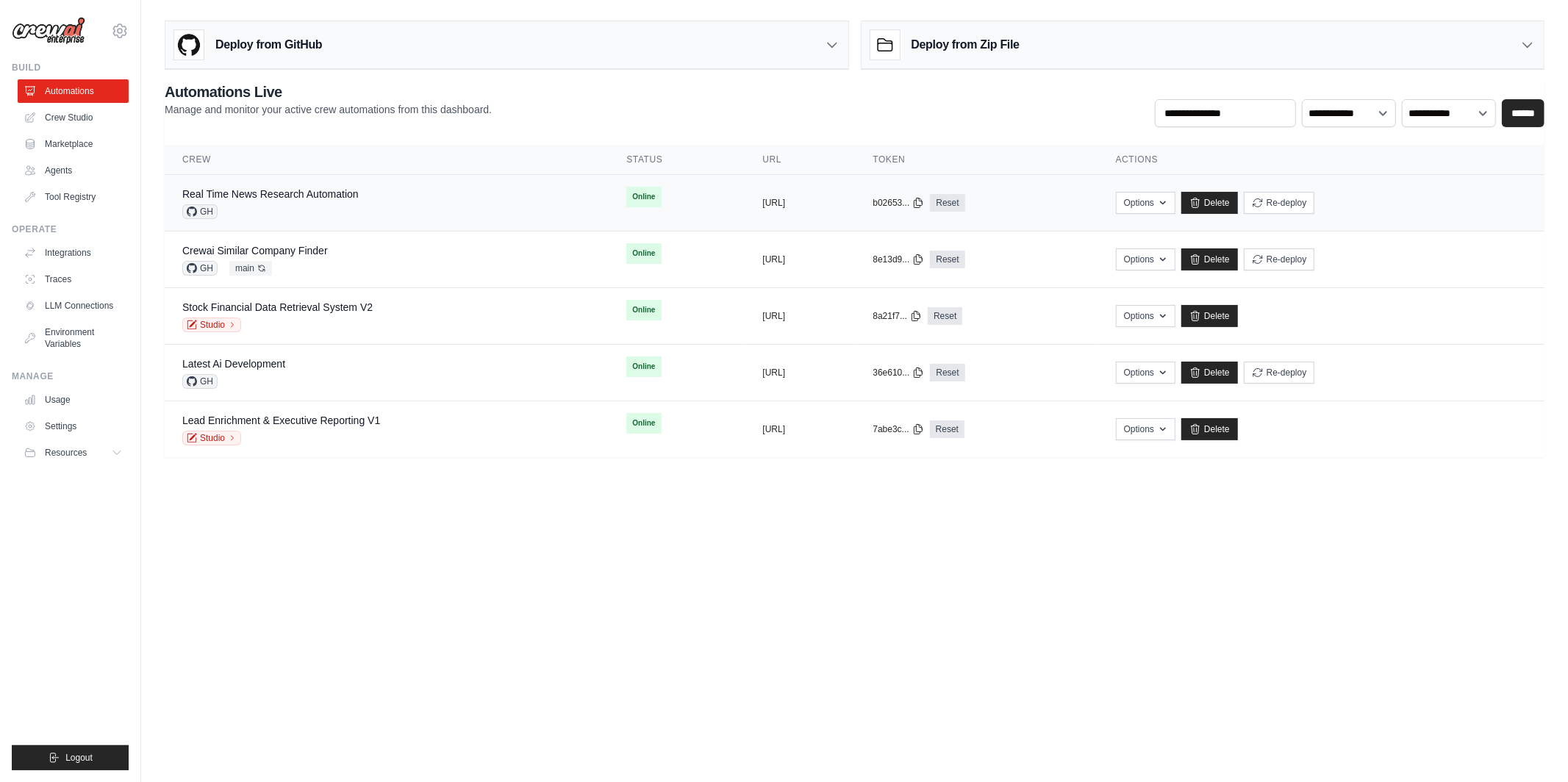
click at [427, 213] on div "Real Time News Research Automation GH" at bounding box center [386, 202] width 408 height 33
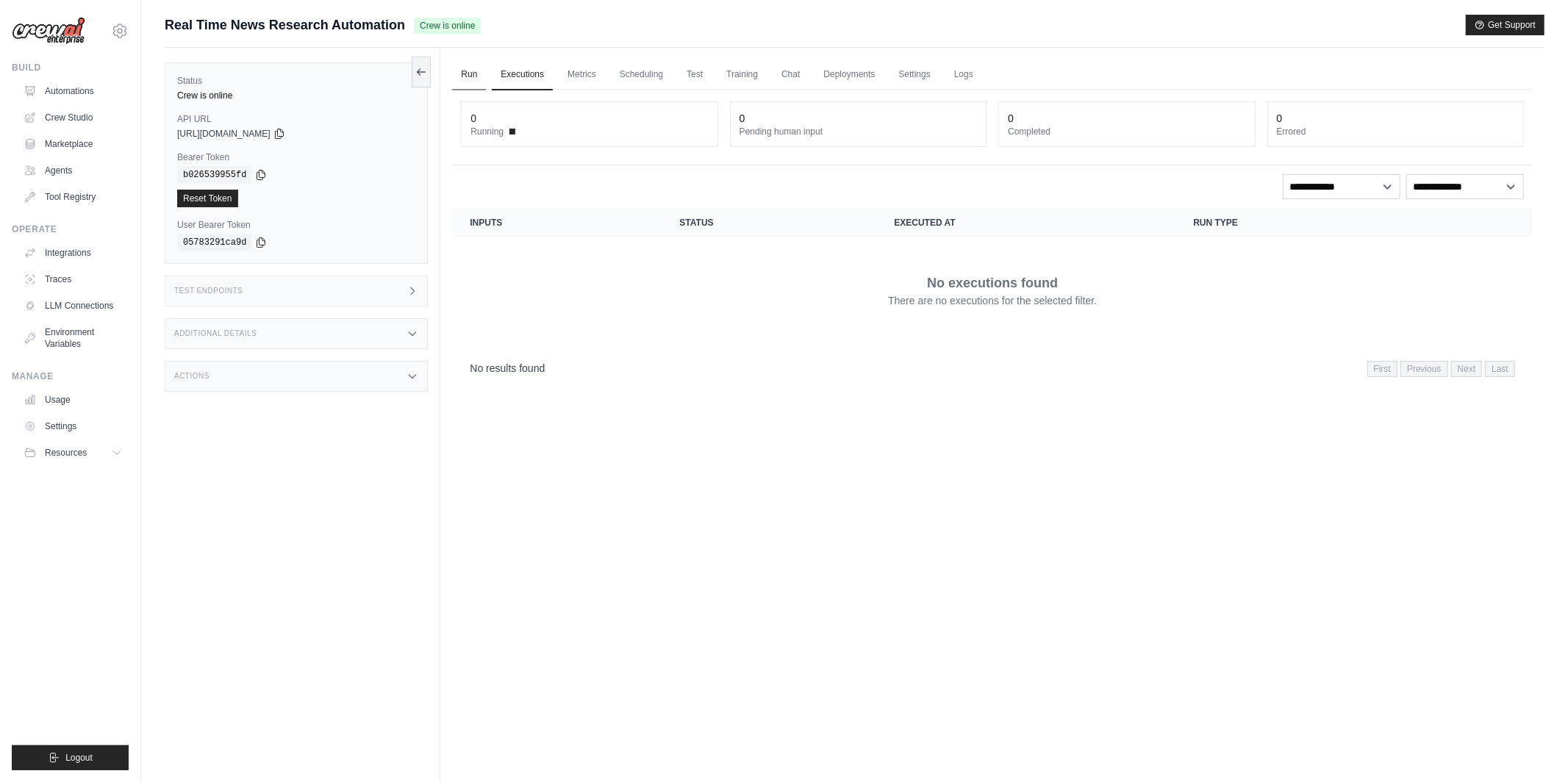
click at [465, 71] on link "Run" at bounding box center [469, 75] width 34 height 31
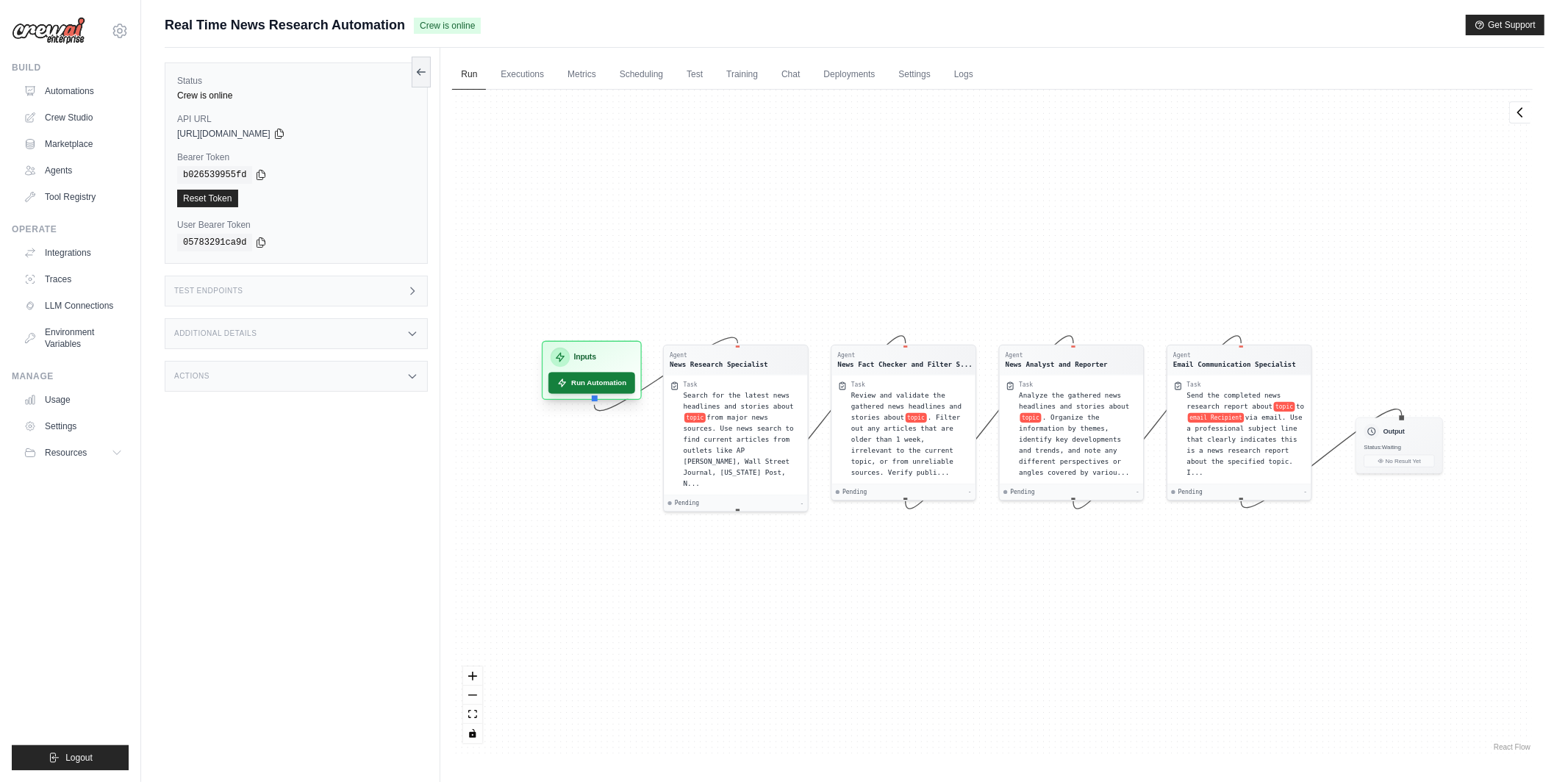
click at [575, 383] on button "Run Automation" at bounding box center [591, 383] width 86 height 21
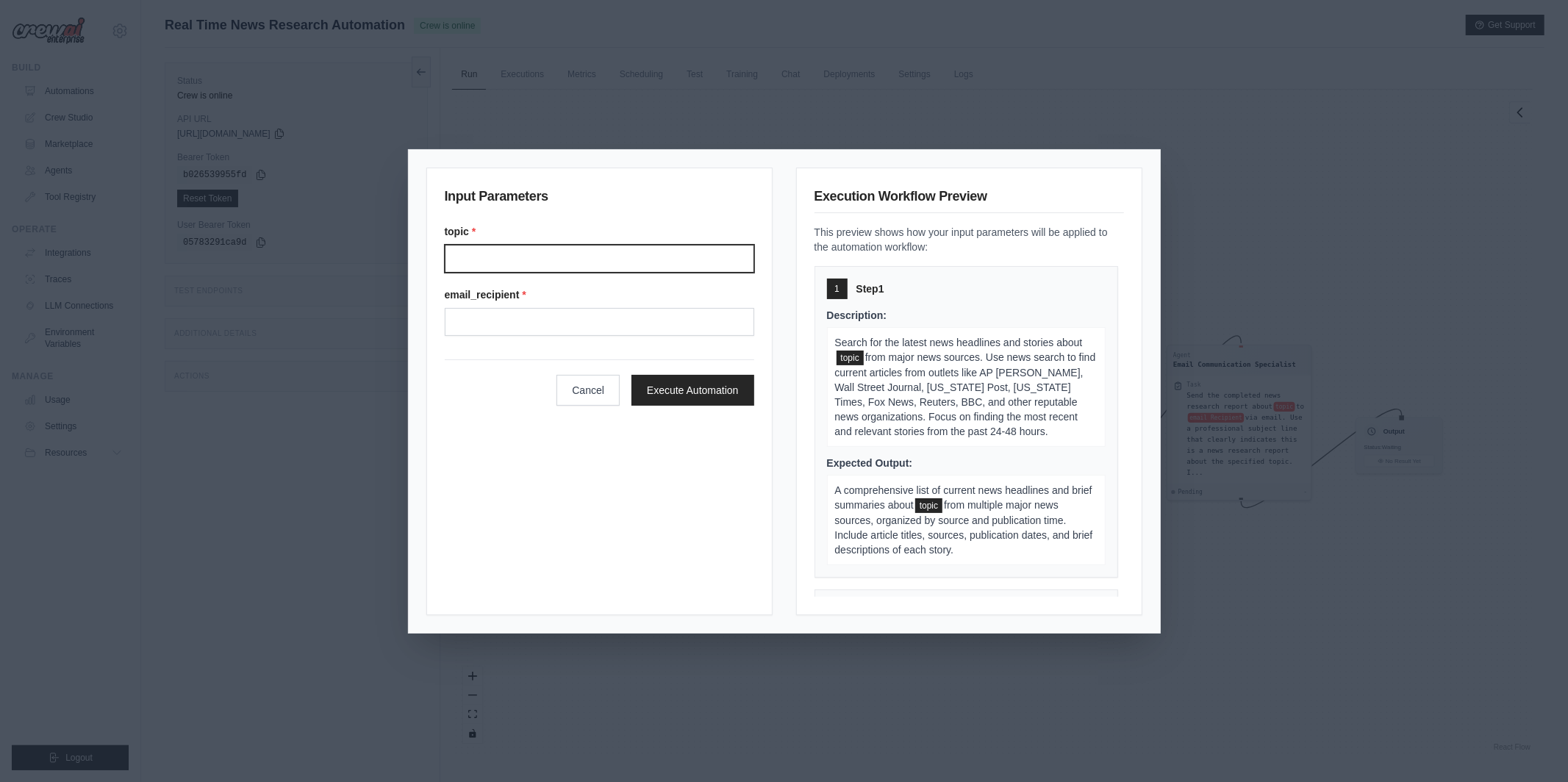
click at [562, 257] on input "Topic" at bounding box center [600, 259] width 309 height 28
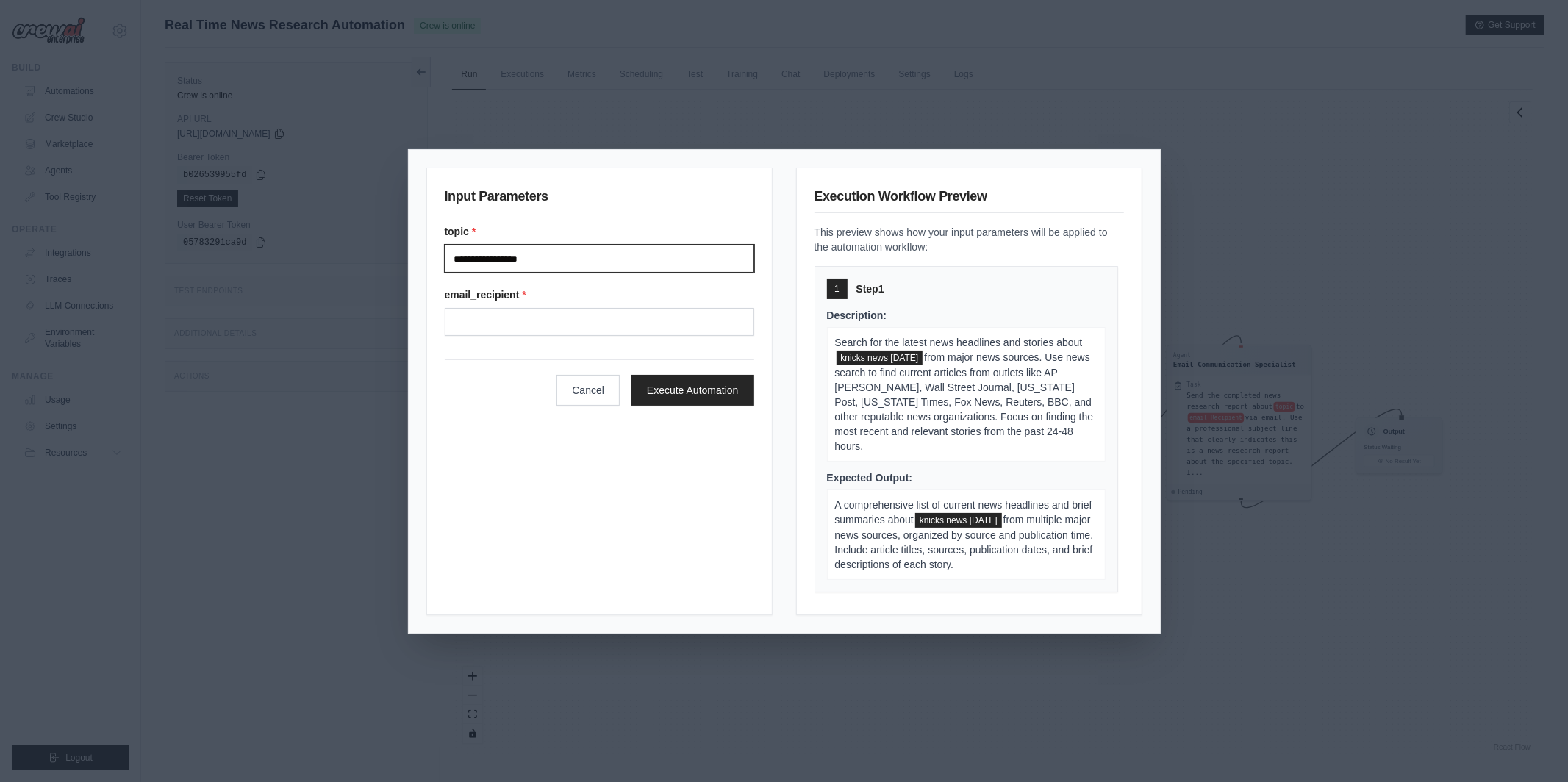
type input "**********"
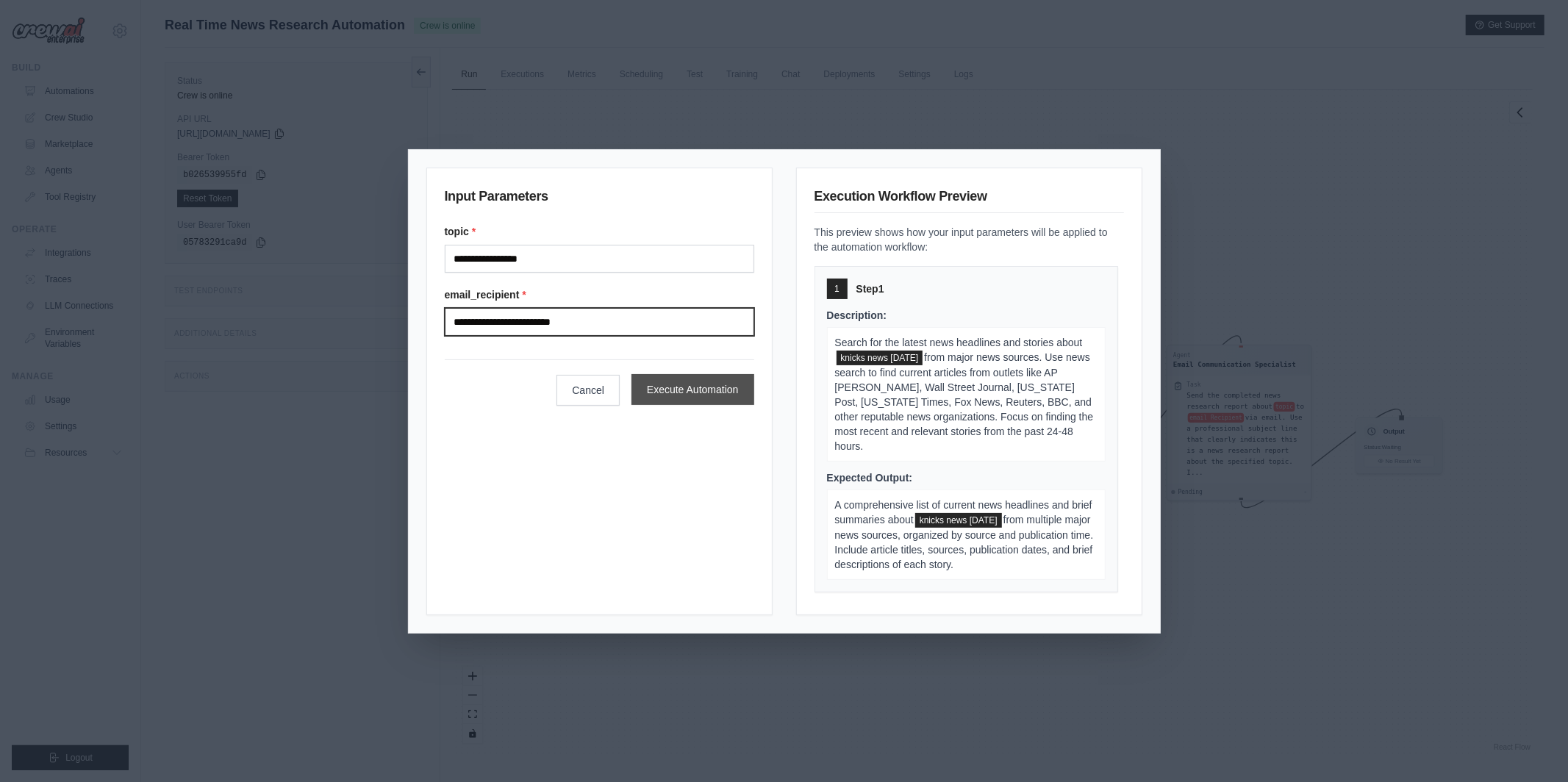
type input "**********"
click at [681, 391] on button "Execute Automation" at bounding box center [692, 389] width 123 height 31
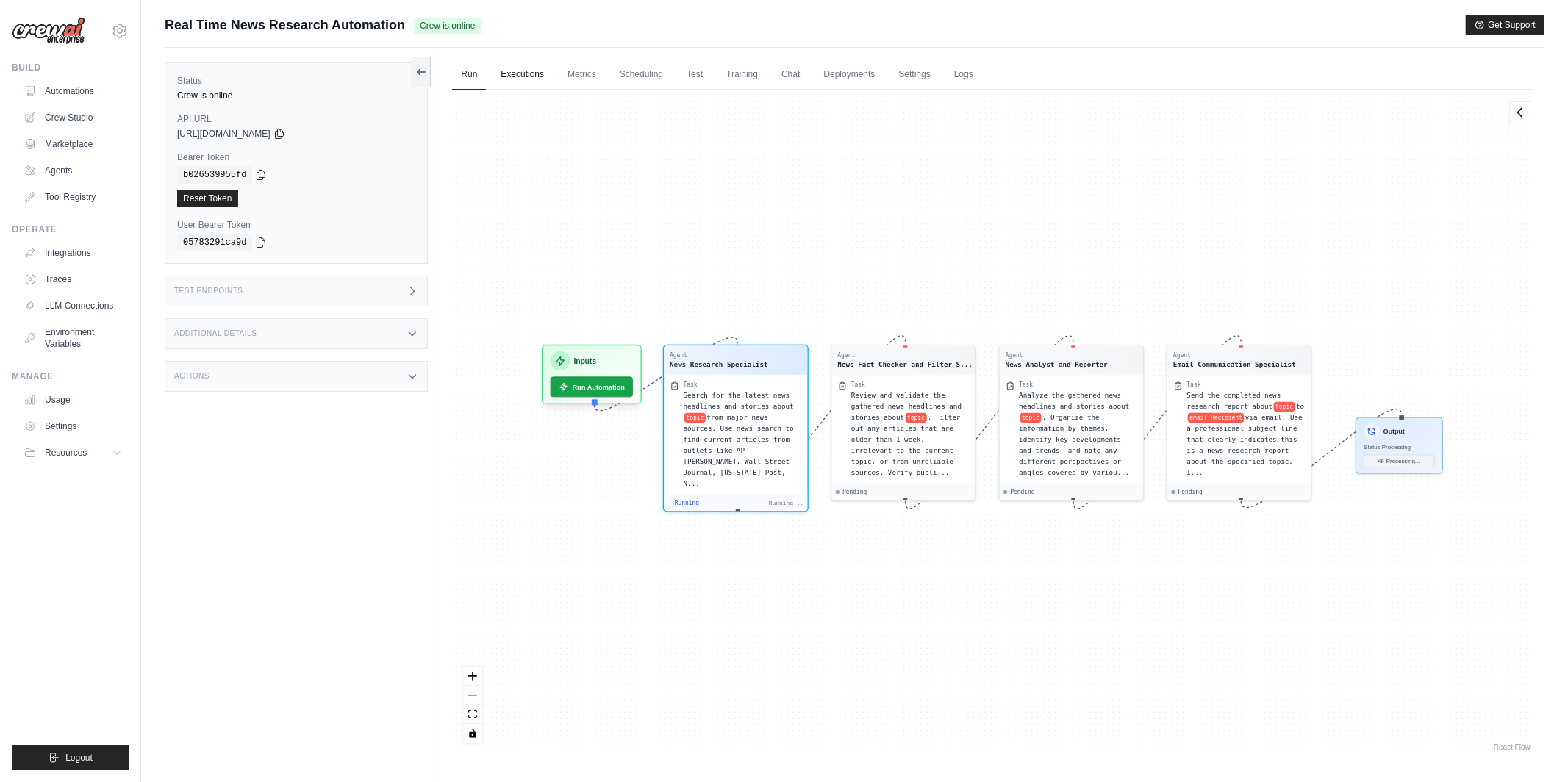
click at [523, 79] on link "Executions" at bounding box center [522, 75] width 61 height 31
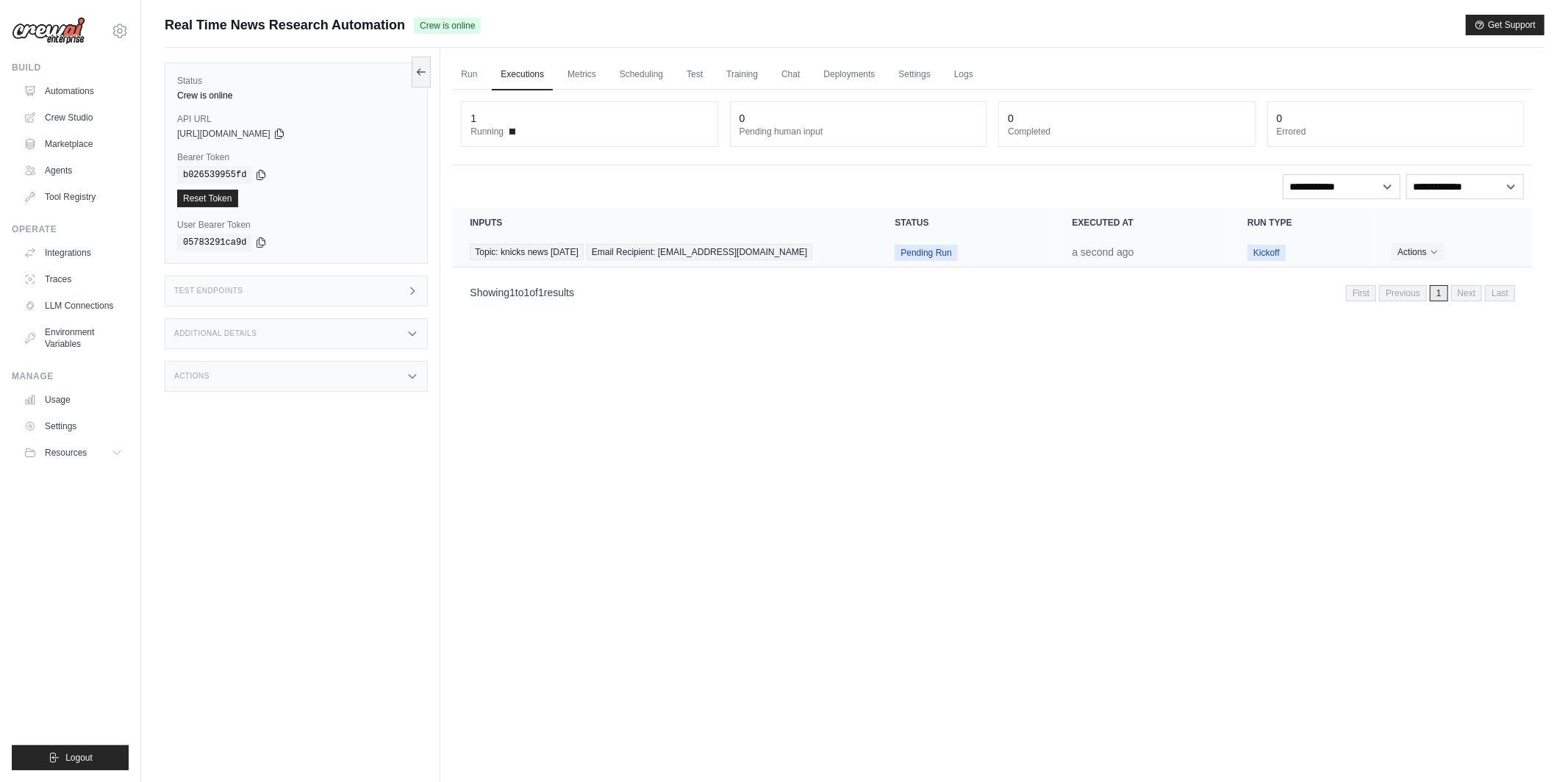
click at [918, 243] on td "Pending Run" at bounding box center [965, 252] width 177 height 30
click at [757, 251] on span "Email Recipient: thomashaddock122@gmail.com" at bounding box center [699, 252] width 225 height 16
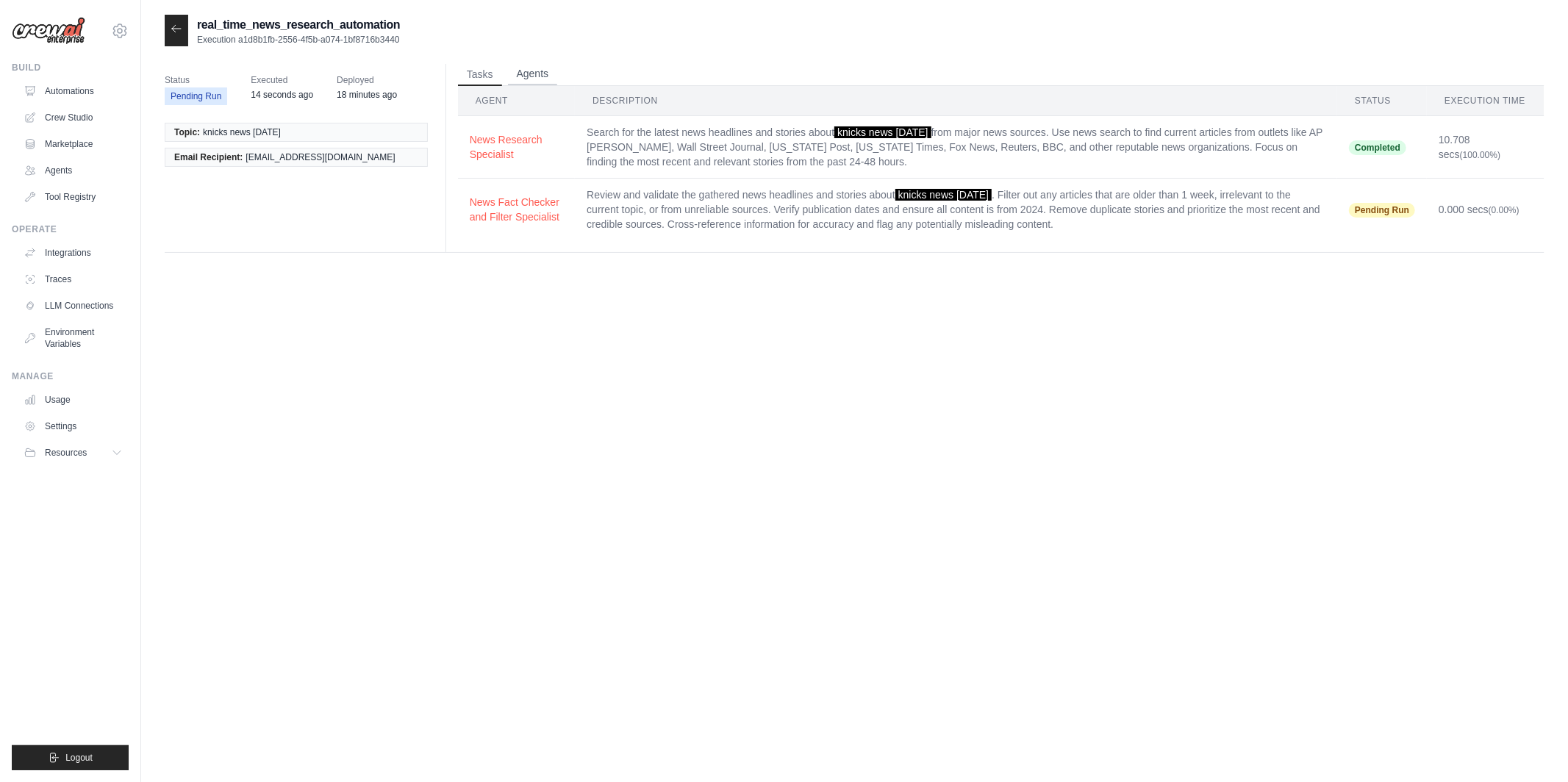
click at [531, 73] on button "Agents" at bounding box center [532, 75] width 50 height 22
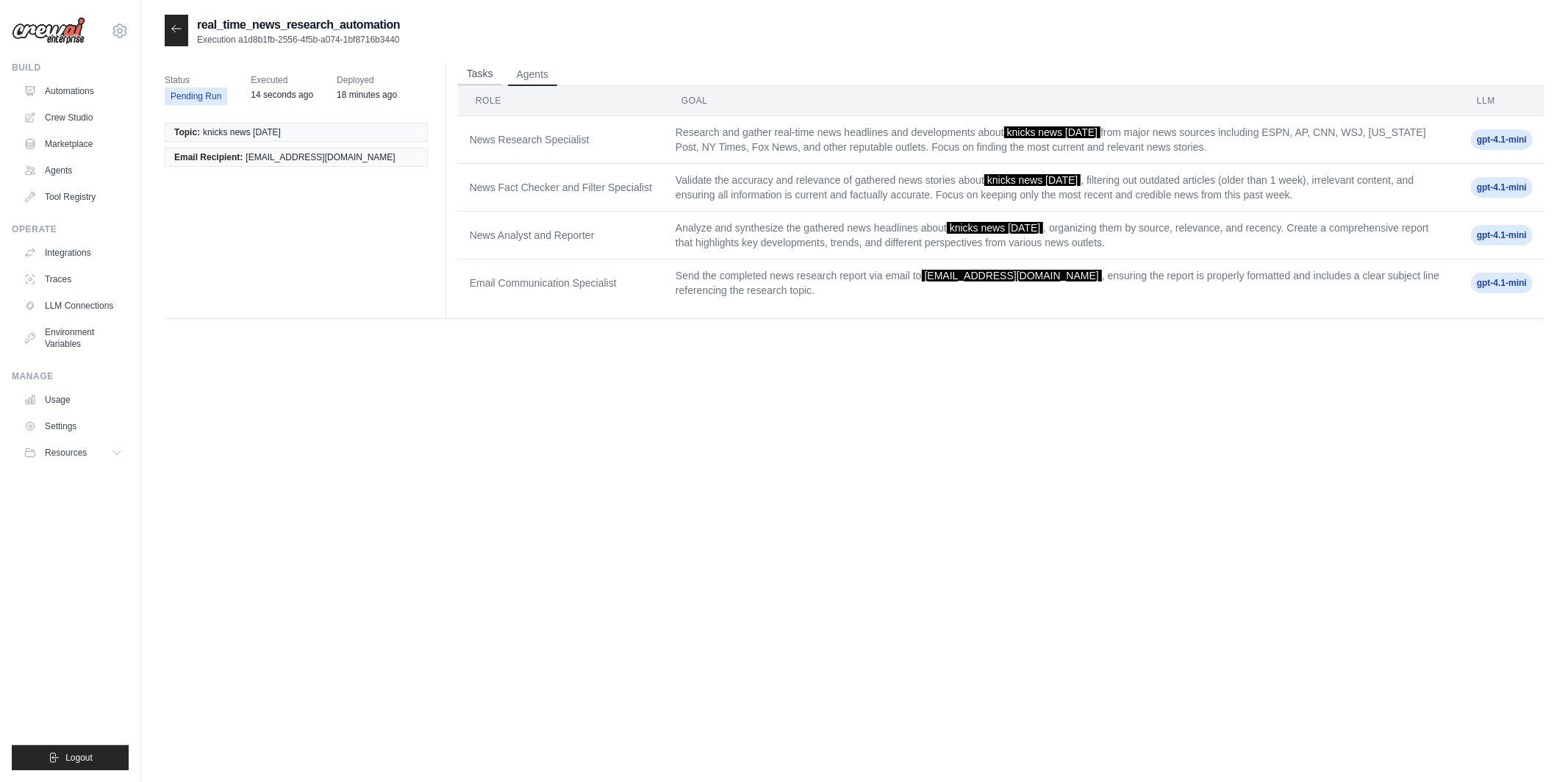
click at [476, 75] on button "Tasks" at bounding box center [480, 75] width 44 height 22
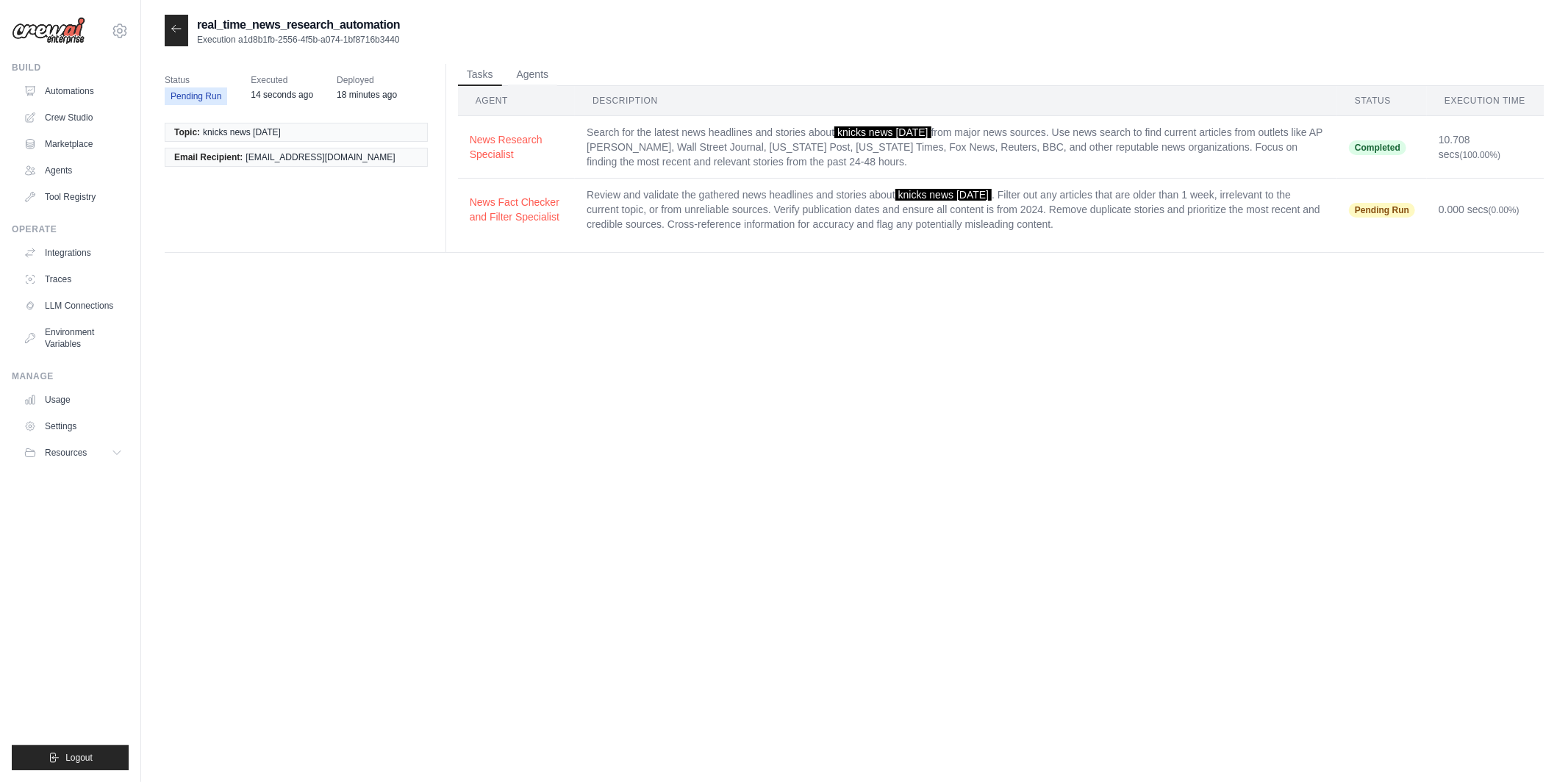
click at [172, 31] on icon at bounding box center [176, 29] width 12 height 12
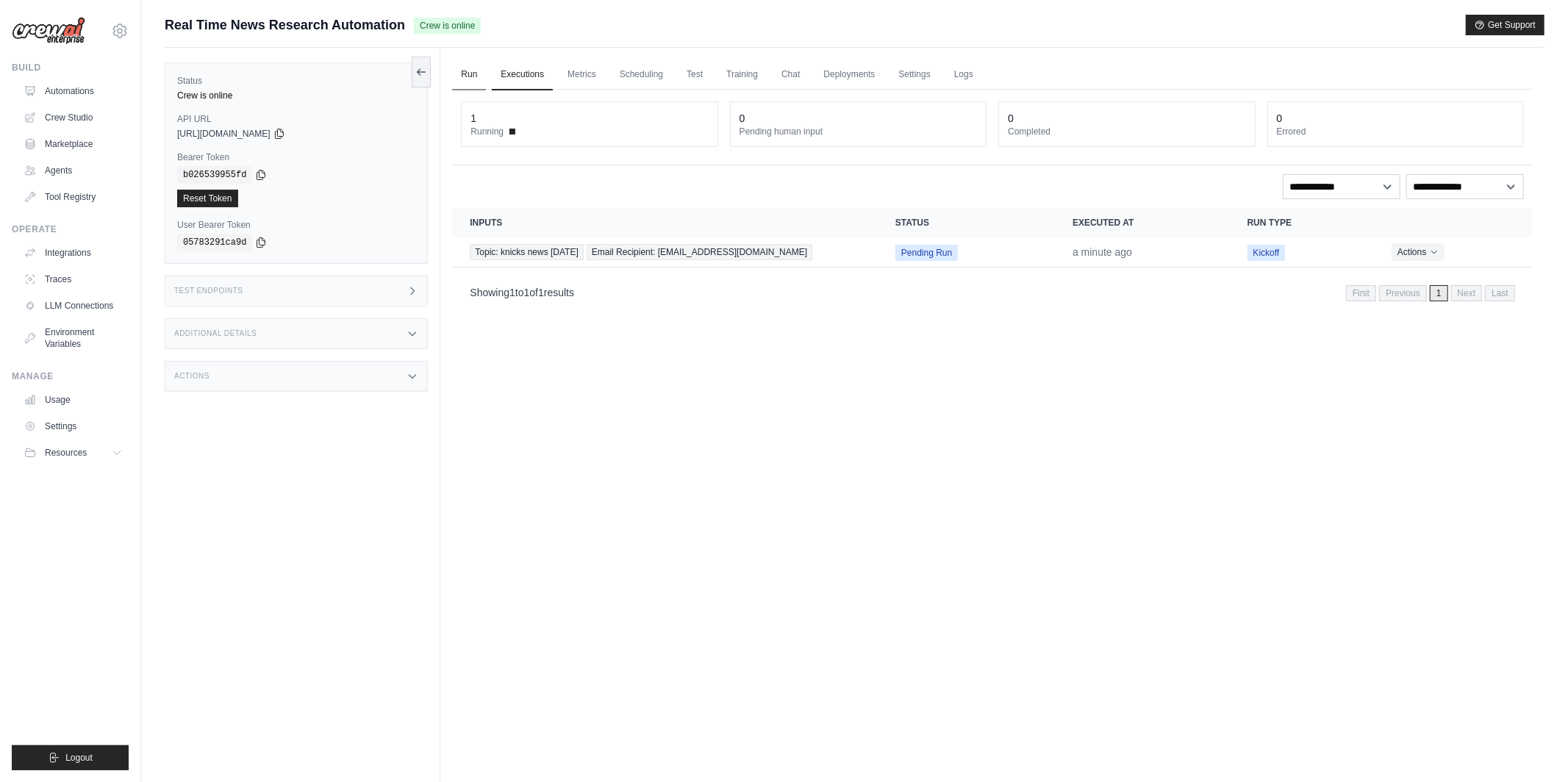
click at [478, 75] on link "Run" at bounding box center [469, 75] width 34 height 31
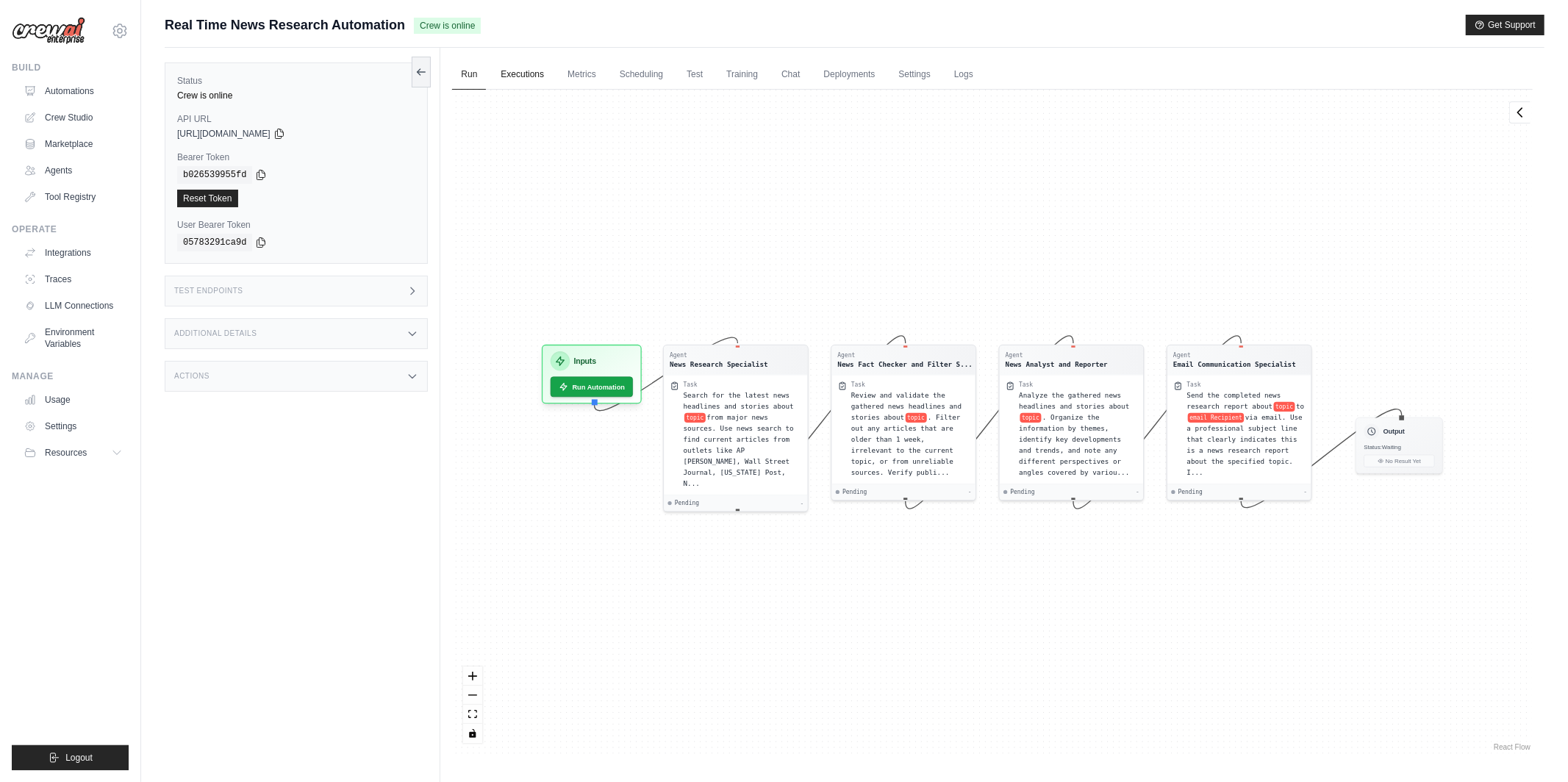
click at [520, 75] on link "Executions" at bounding box center [522, 75] width 61 height 31
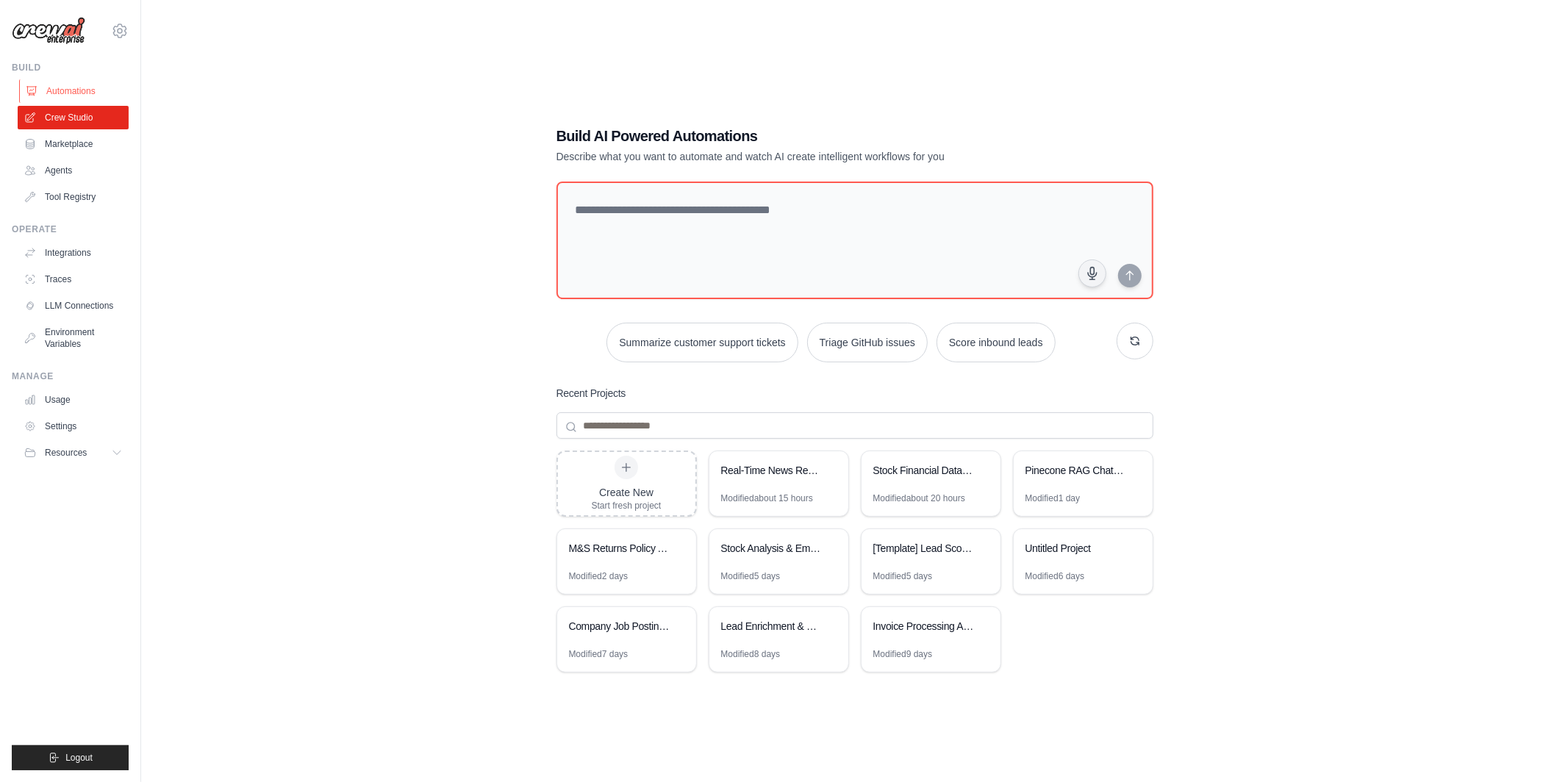
click at [63, 98] on link "Automations" at bounding box center [75, 91] width 111 height 24
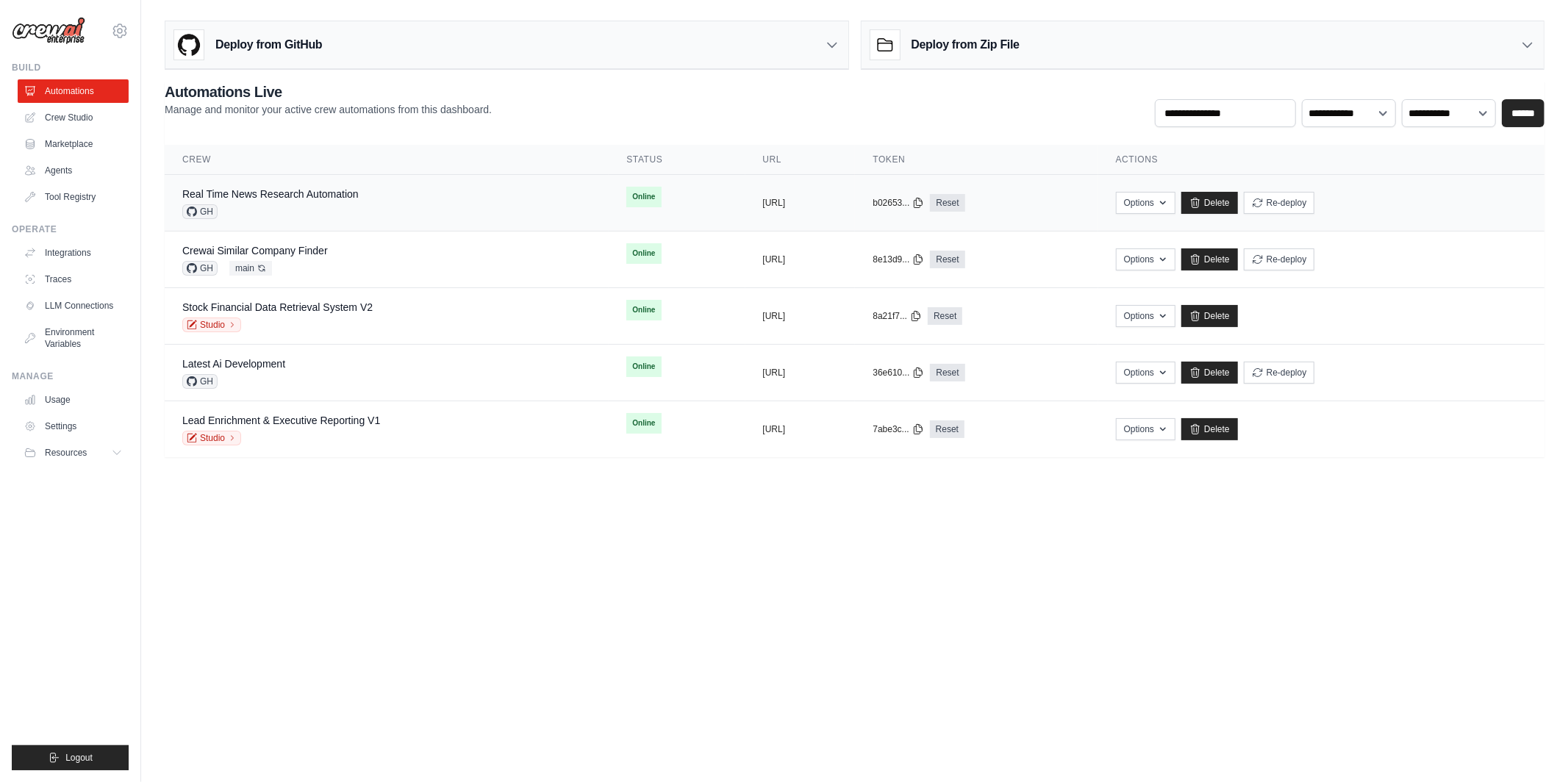
click at [496, 203] on div "Real Time News Research Automation GH" at bounding box center [386, 202] width 408 height 33
